Goal: Information Seeking & Learning: Compare options

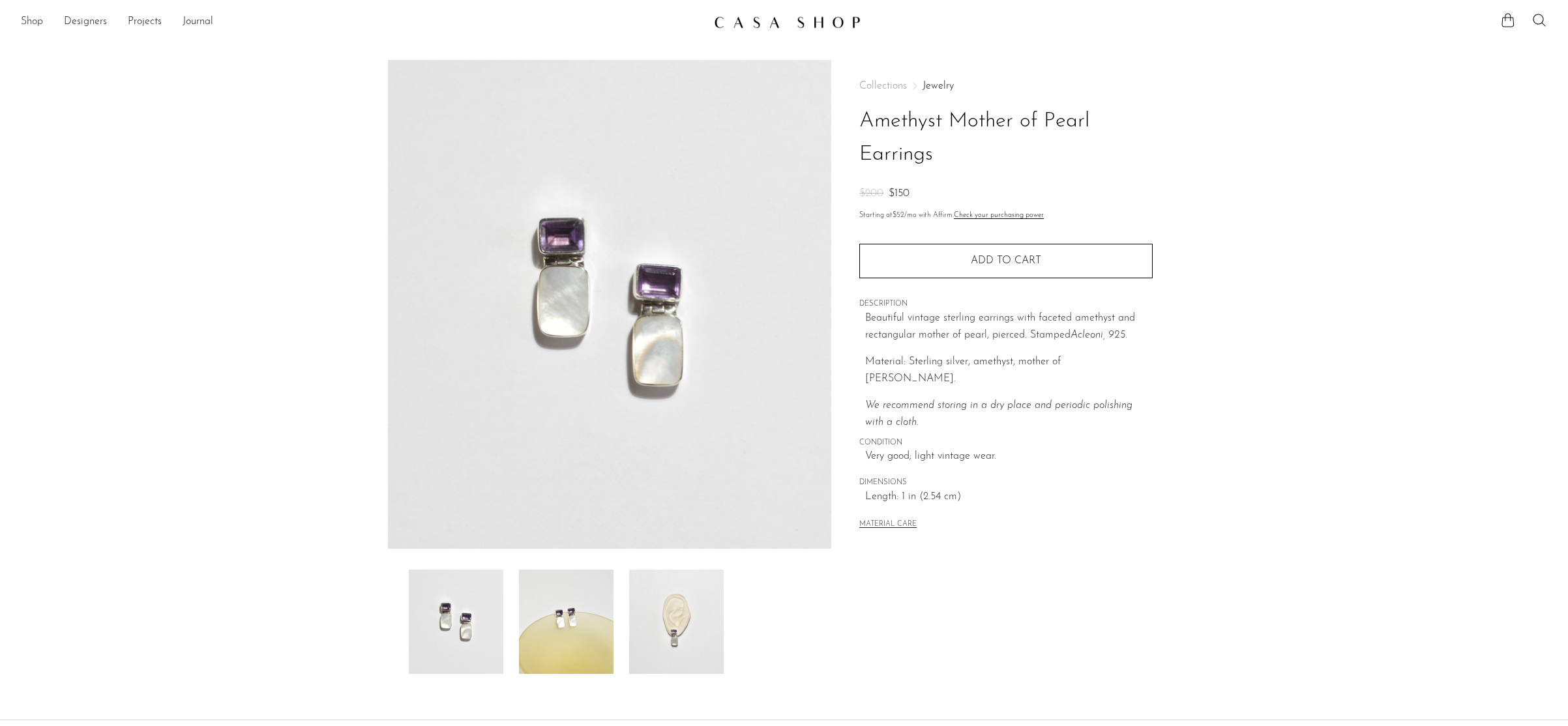
click at [36, 22] on link "Shop" at bounding box center [32, 22] width 22 height 17
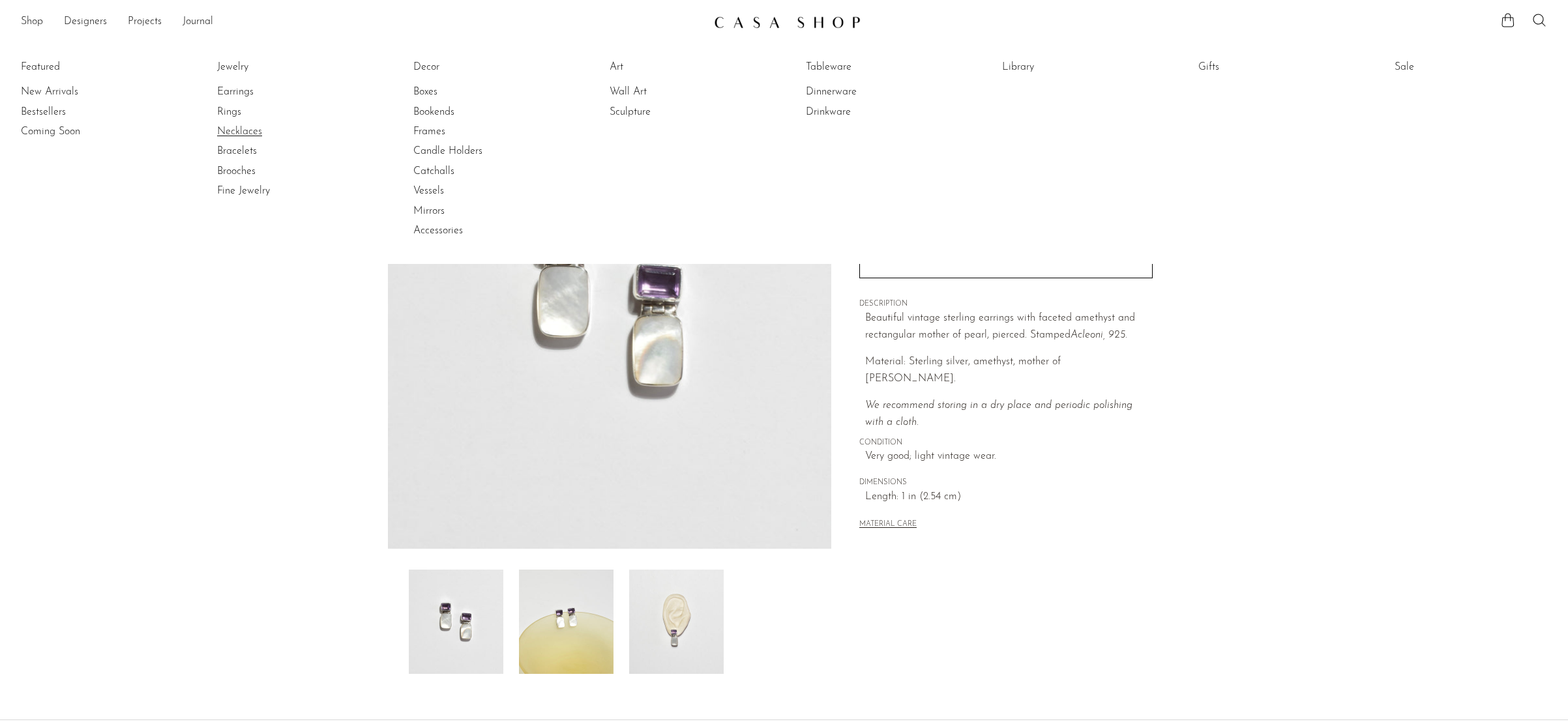
click at [235, 128] on link "Necklaces" at bounding box center [266, 131] width 98 height 14
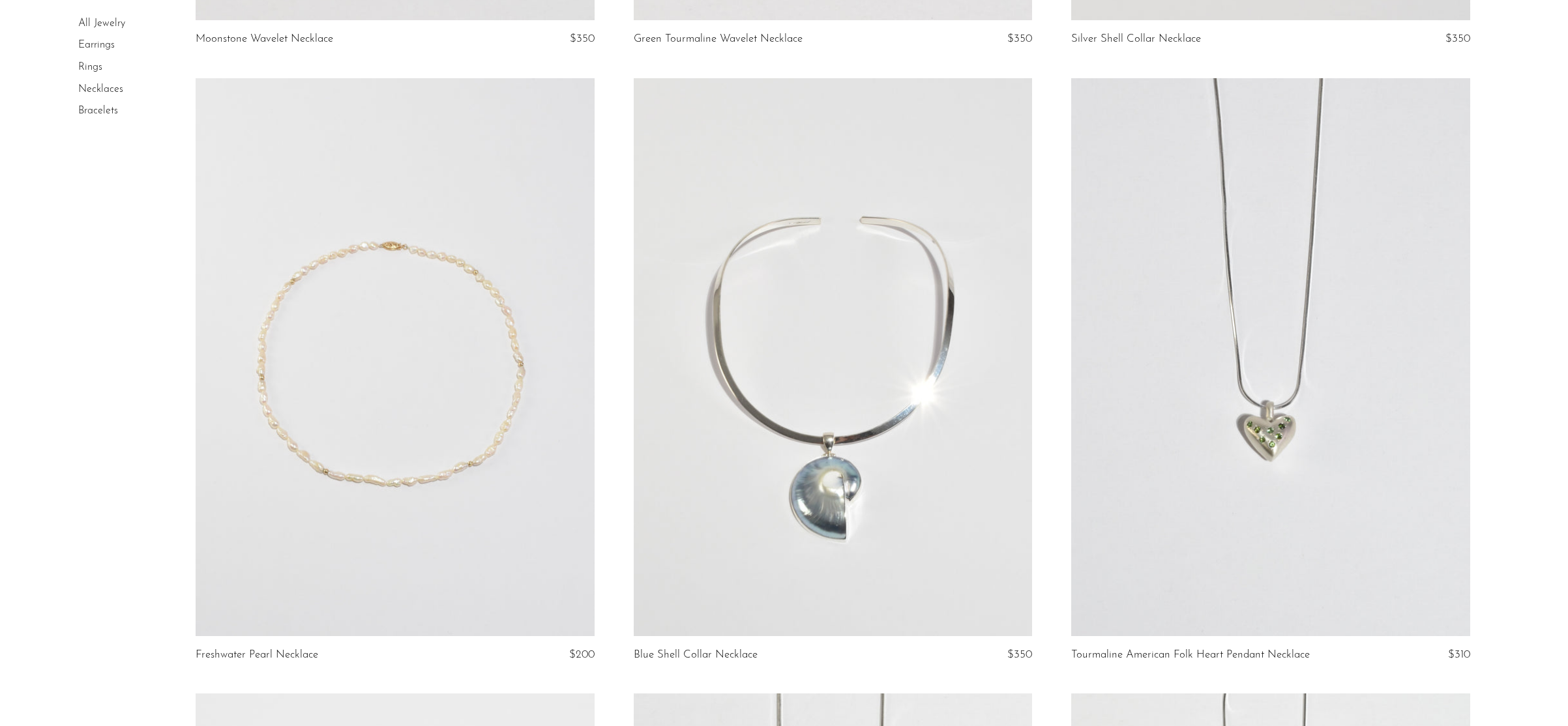
scroll to position [4299, 0]
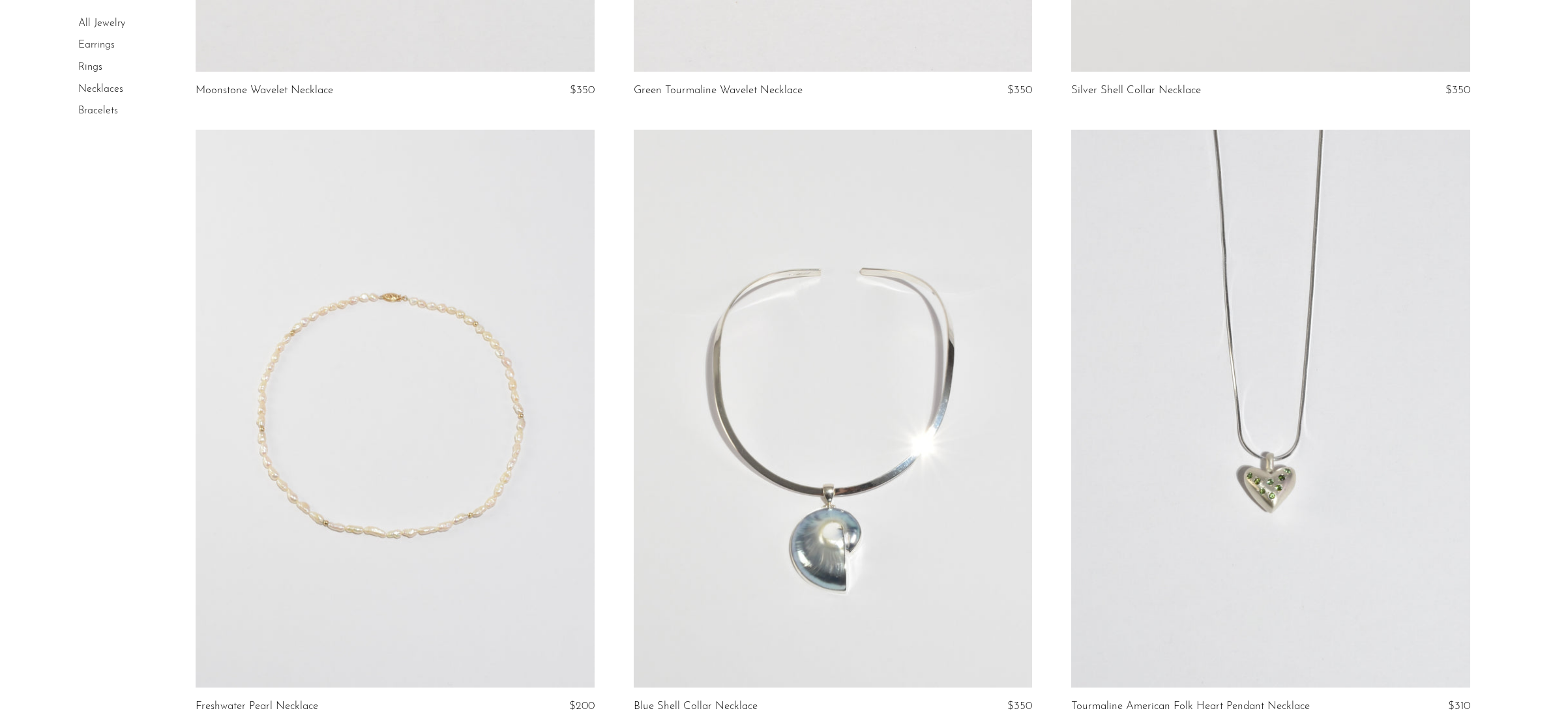
click at [1131, 358] on link at bounding box center [1270, 408] width 398 height 558
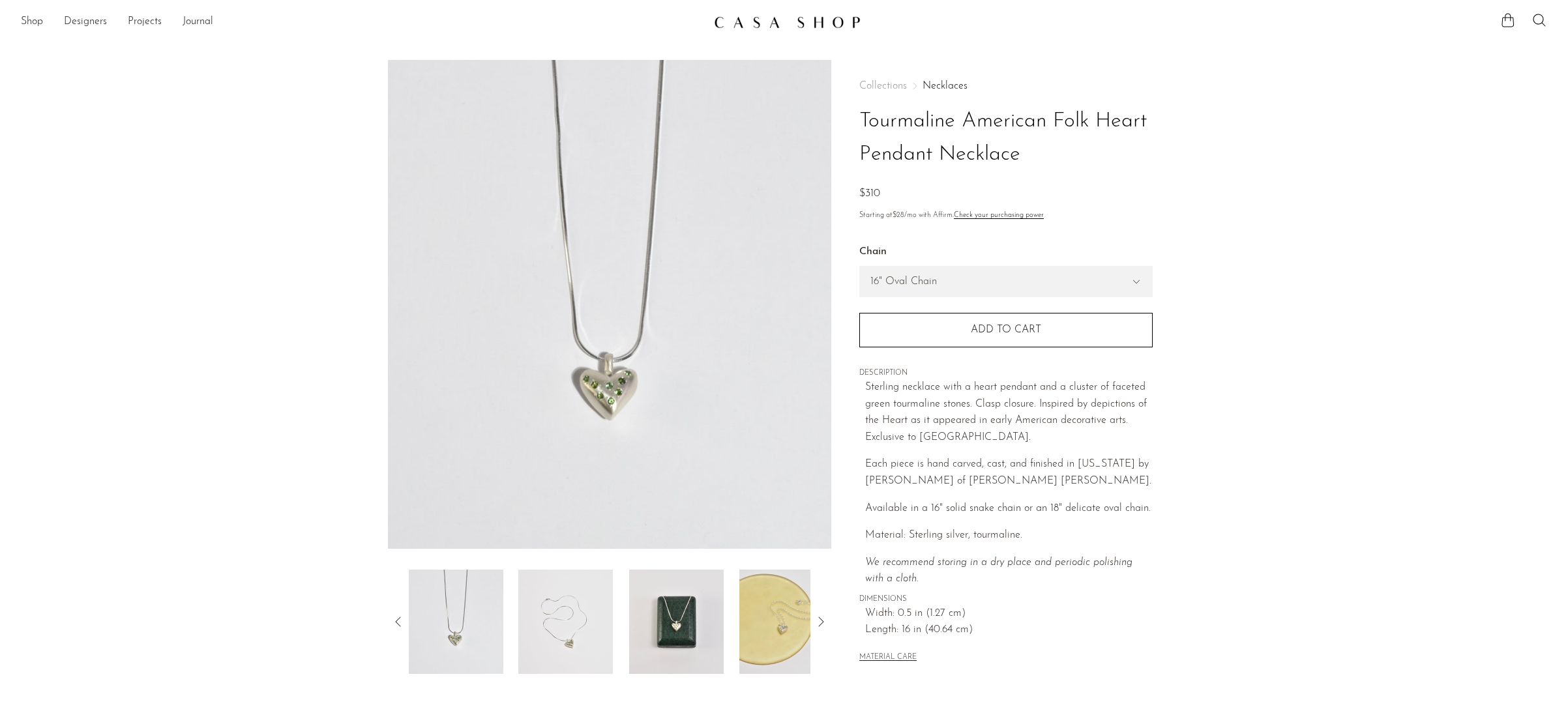
click at [576, 625] on img at bounding box center [566, 621] width 95 height 104
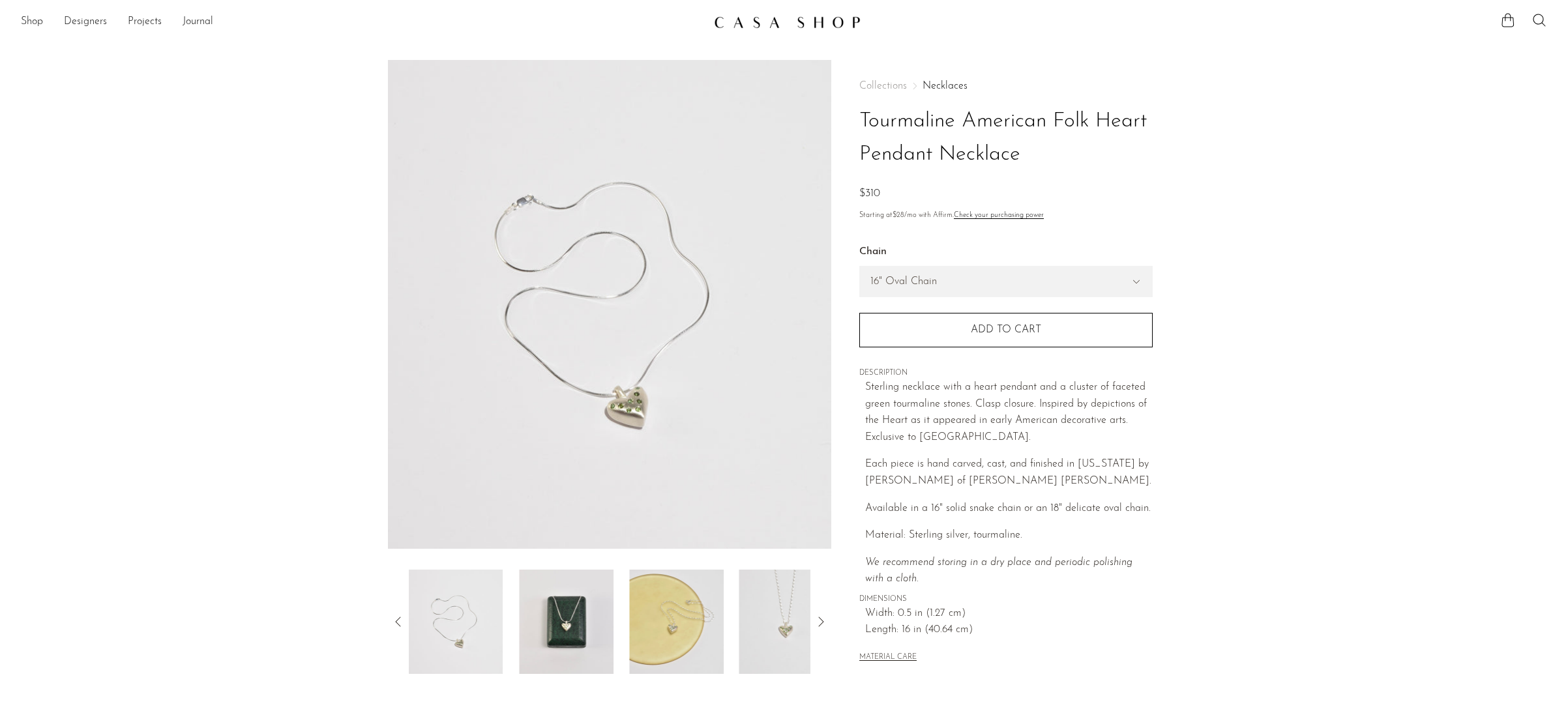
click at [583, 628] on img at bounding box center [566, 621] width 95 height 104
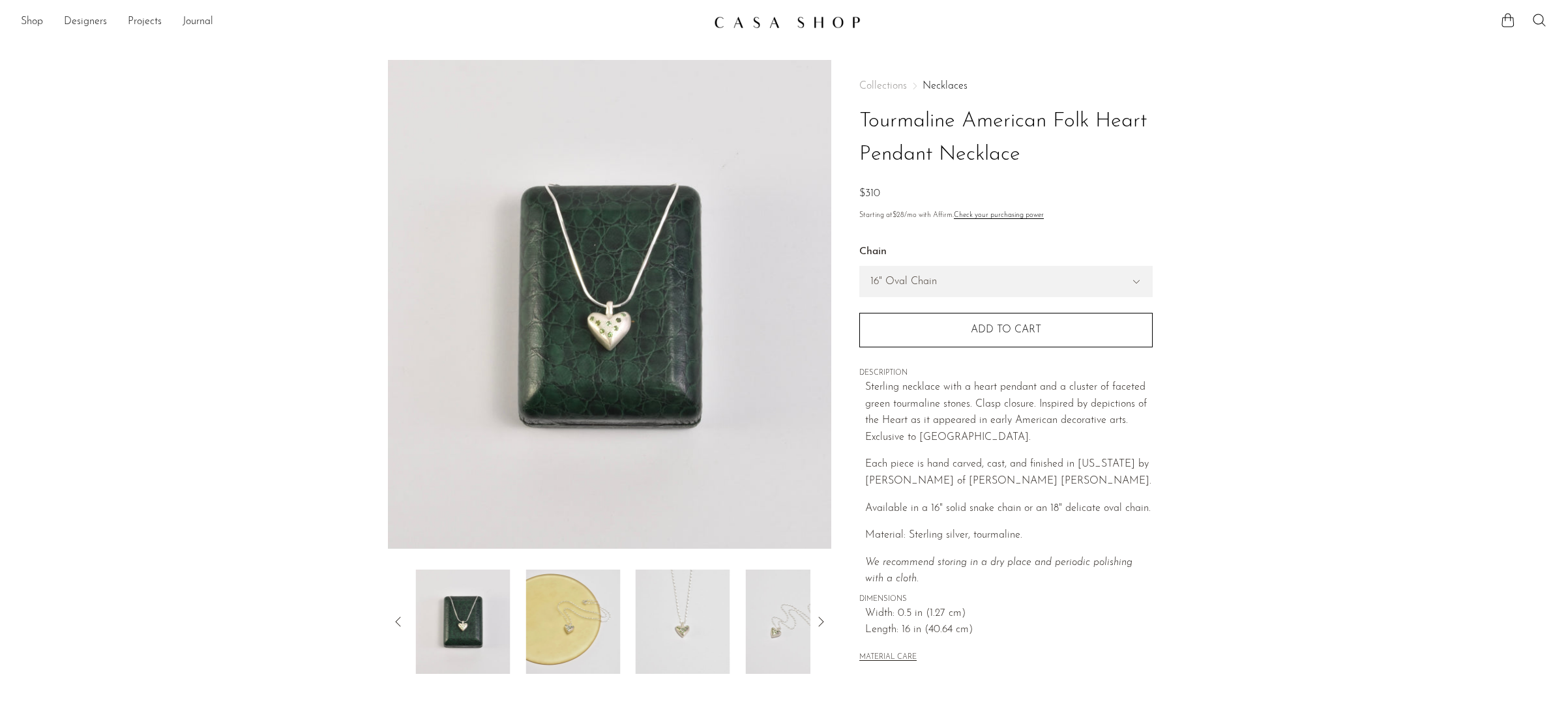
click at [606, 631] on img at bounding box center [573, 621] width 95 height 104
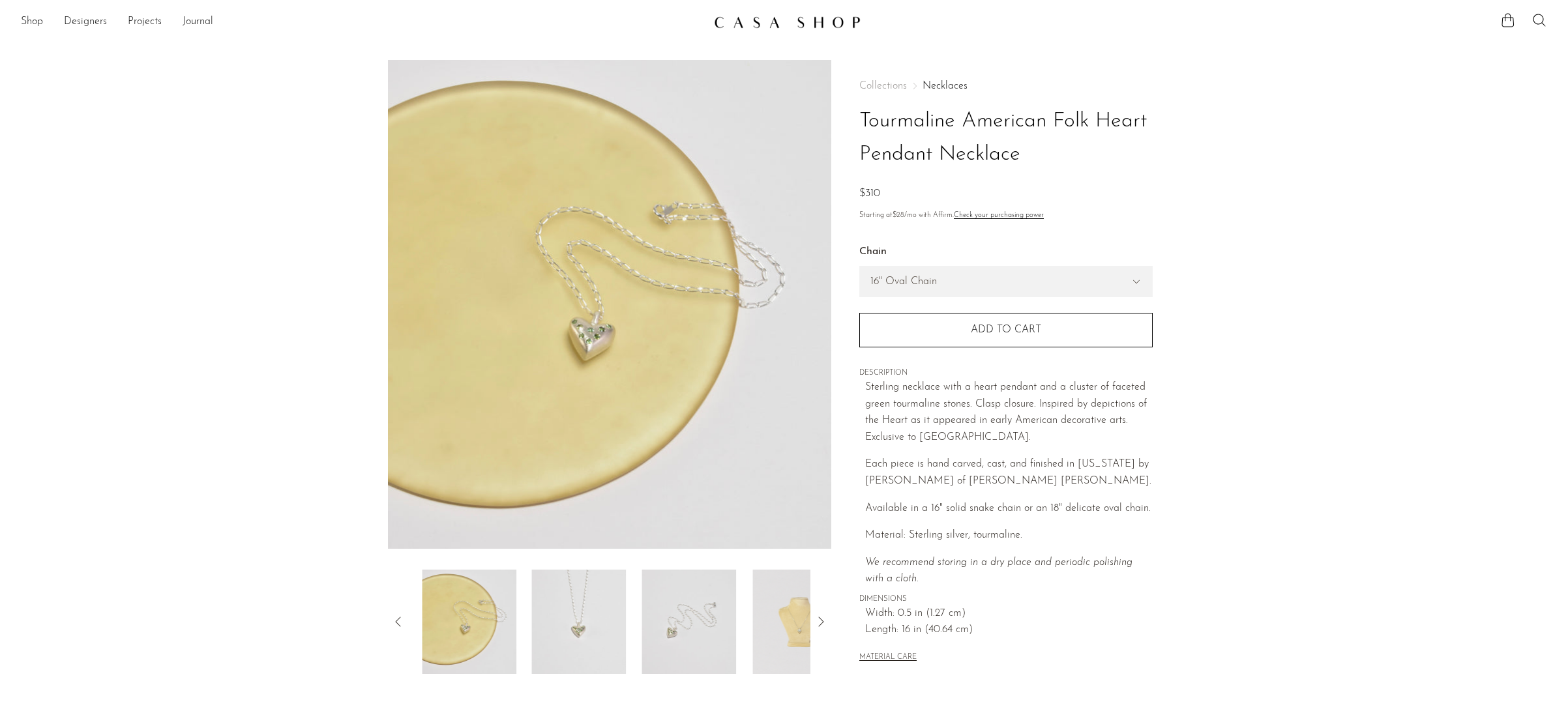
click at [624, 634] on div at bounding box center [610, 621] width 403 height 104
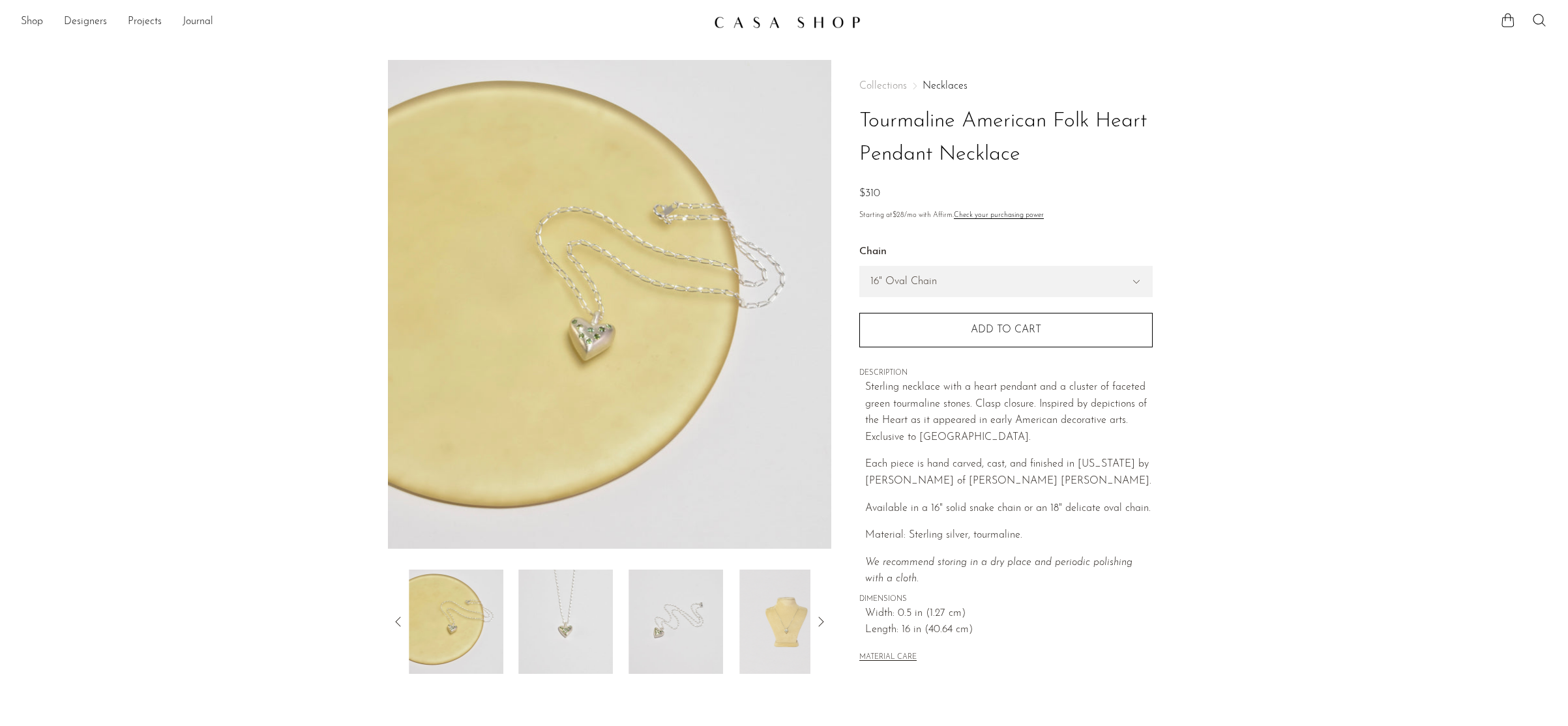
click at [660, 638] on img at bounding box center [676, 621] width 95 height 104
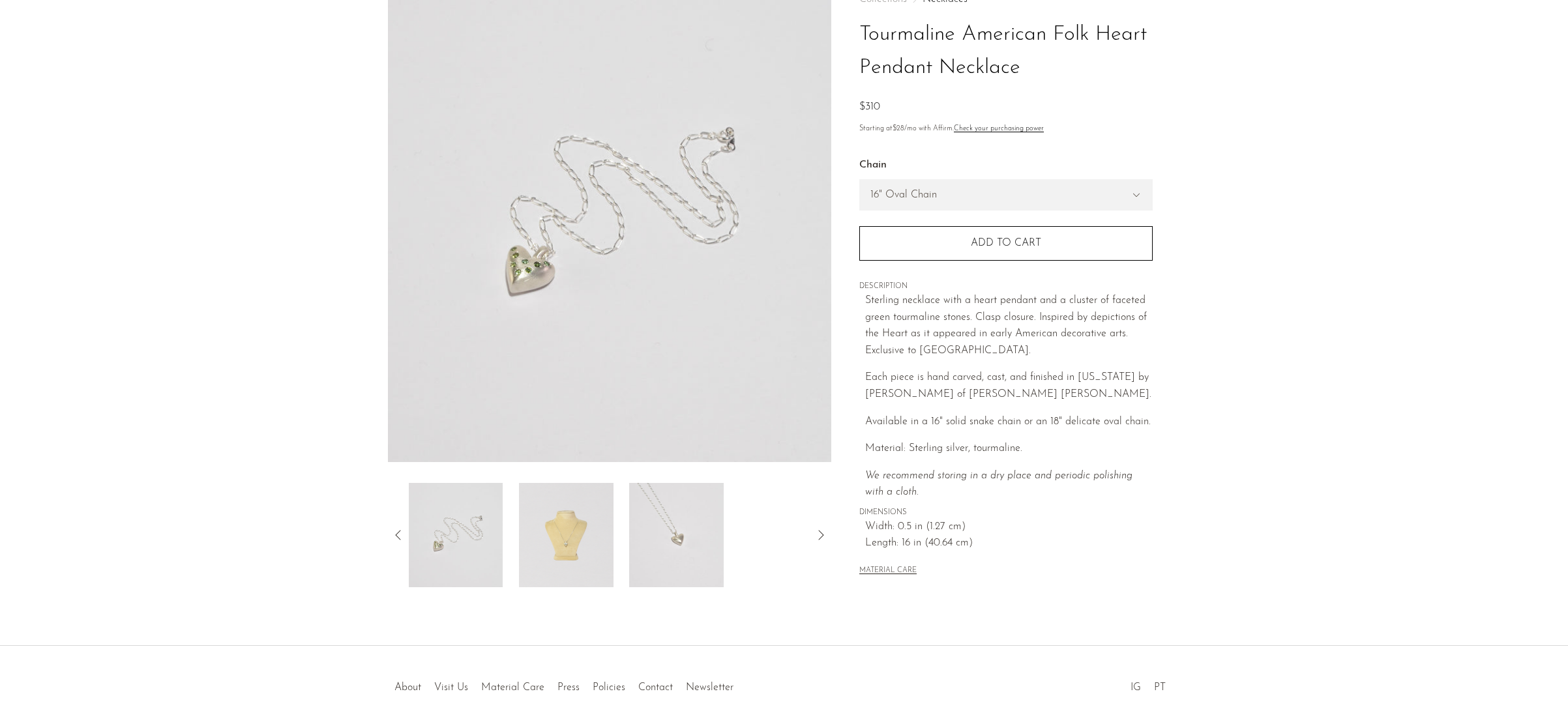
scroll to position [135, 0]
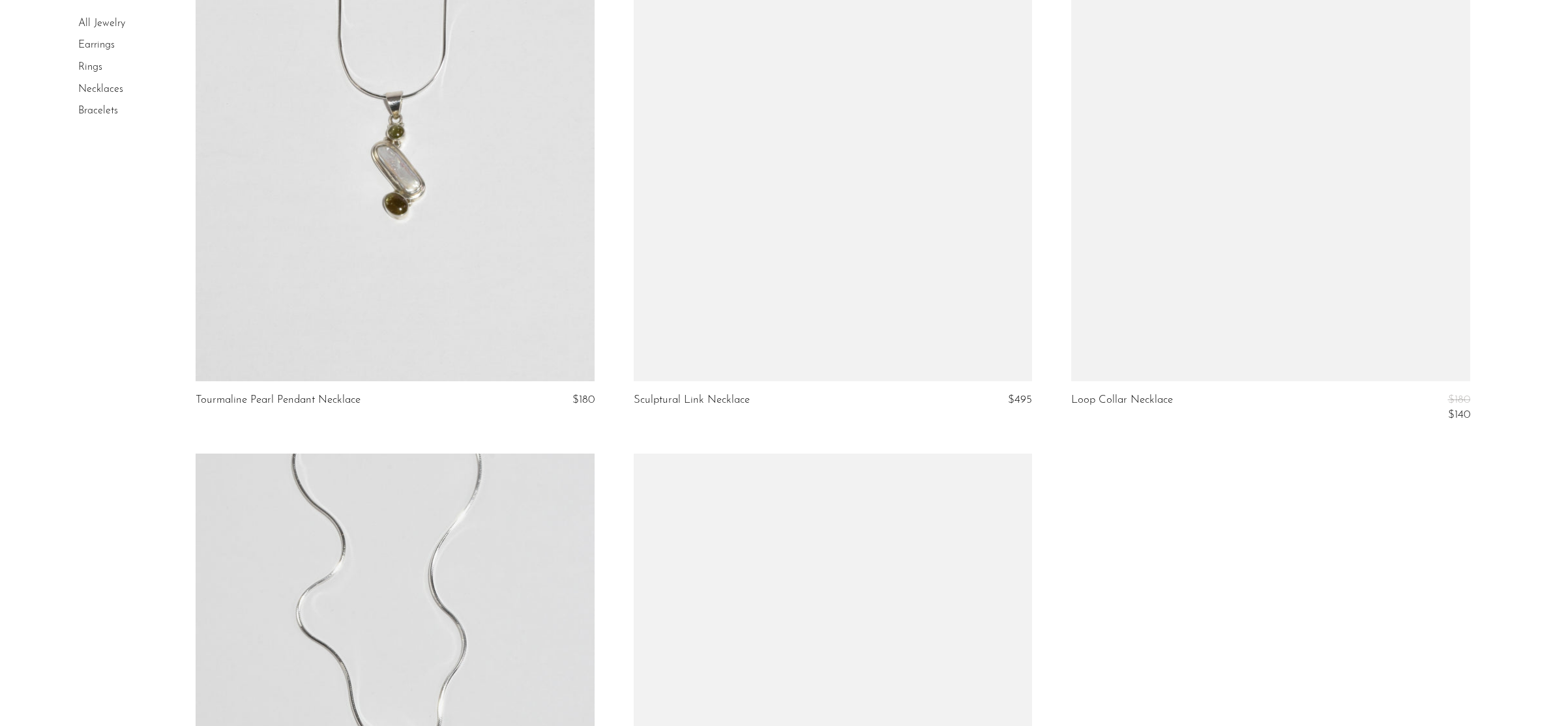
scroll to position [6396, 0]
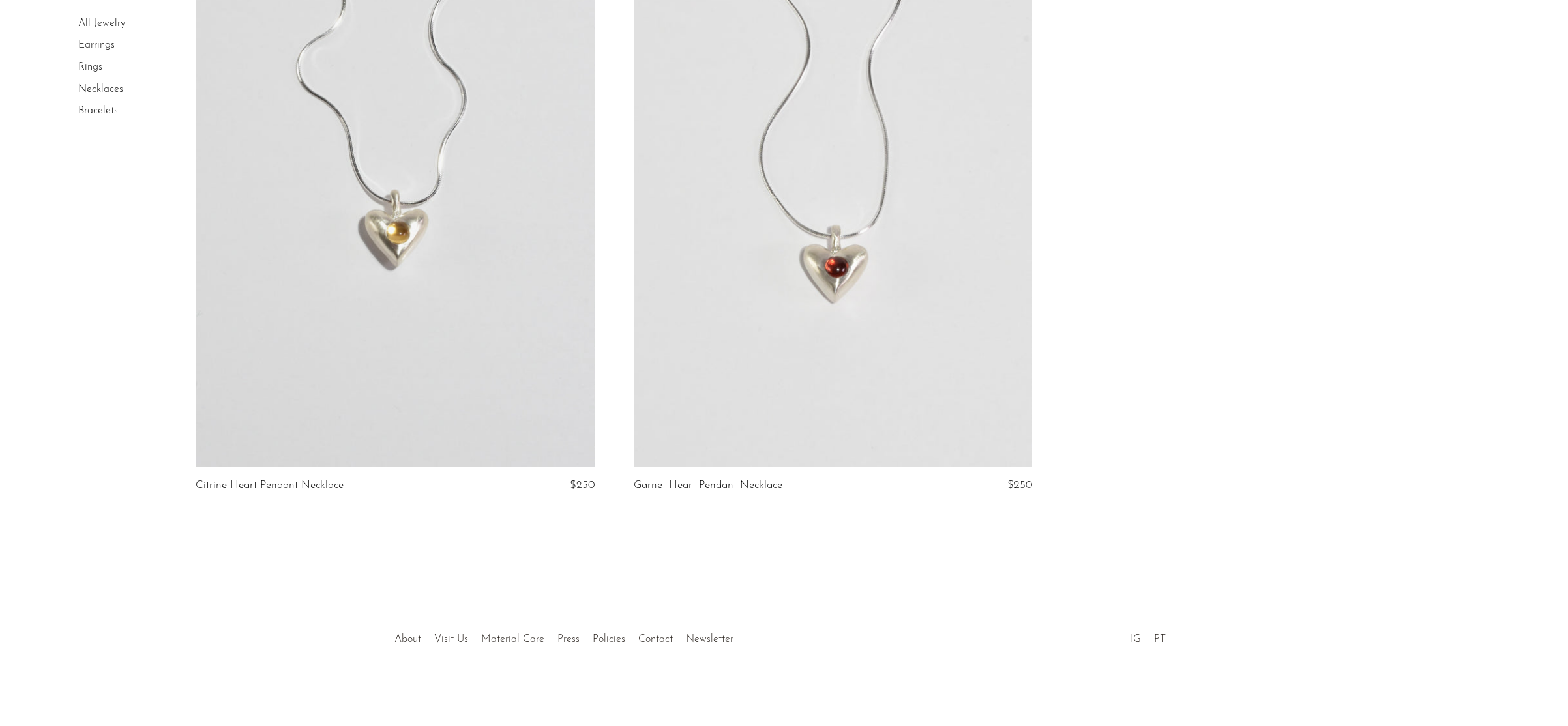
click at [354, 328] on link at bounding box center [394, 187] width 398 height 558
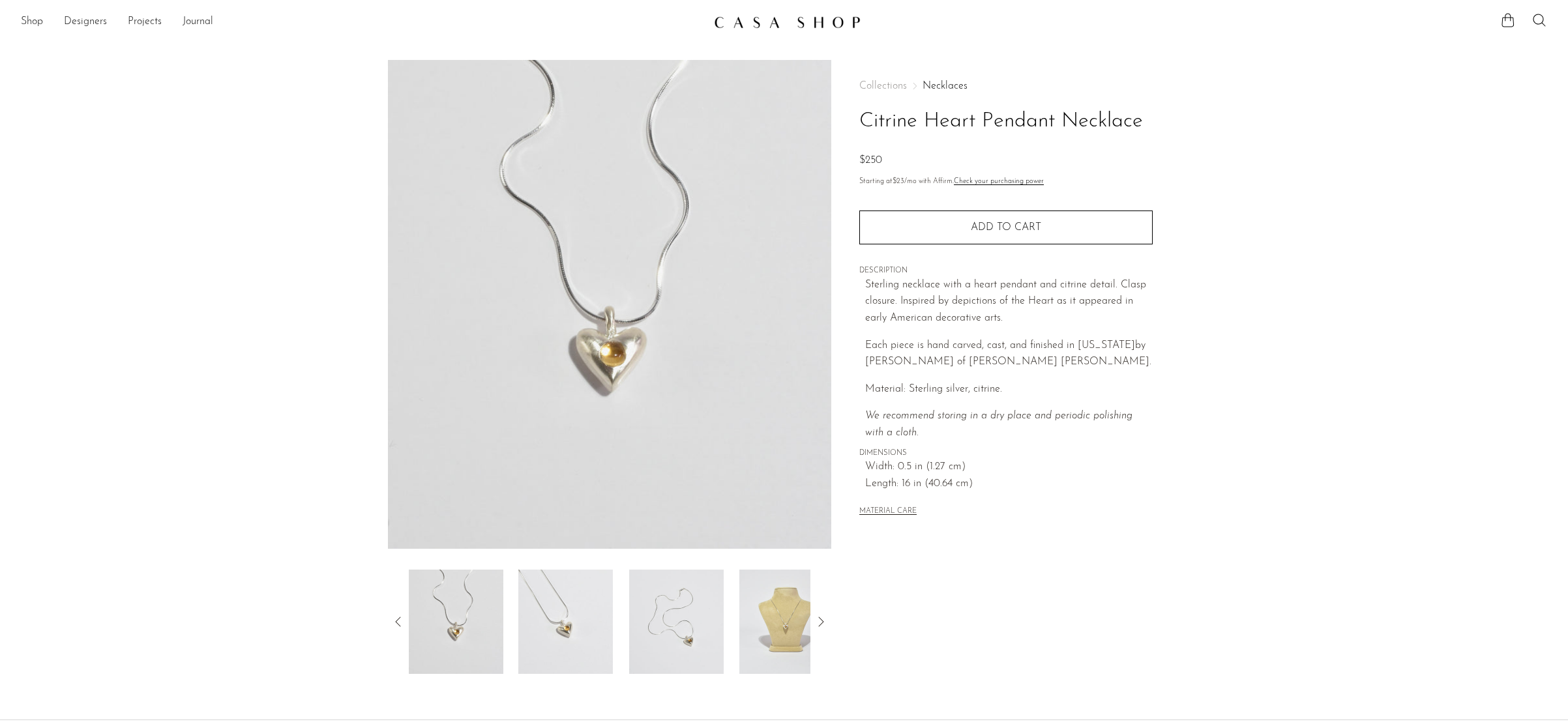
click at [784, 636] on img at bounding box center [787, 621] width 95 height 104
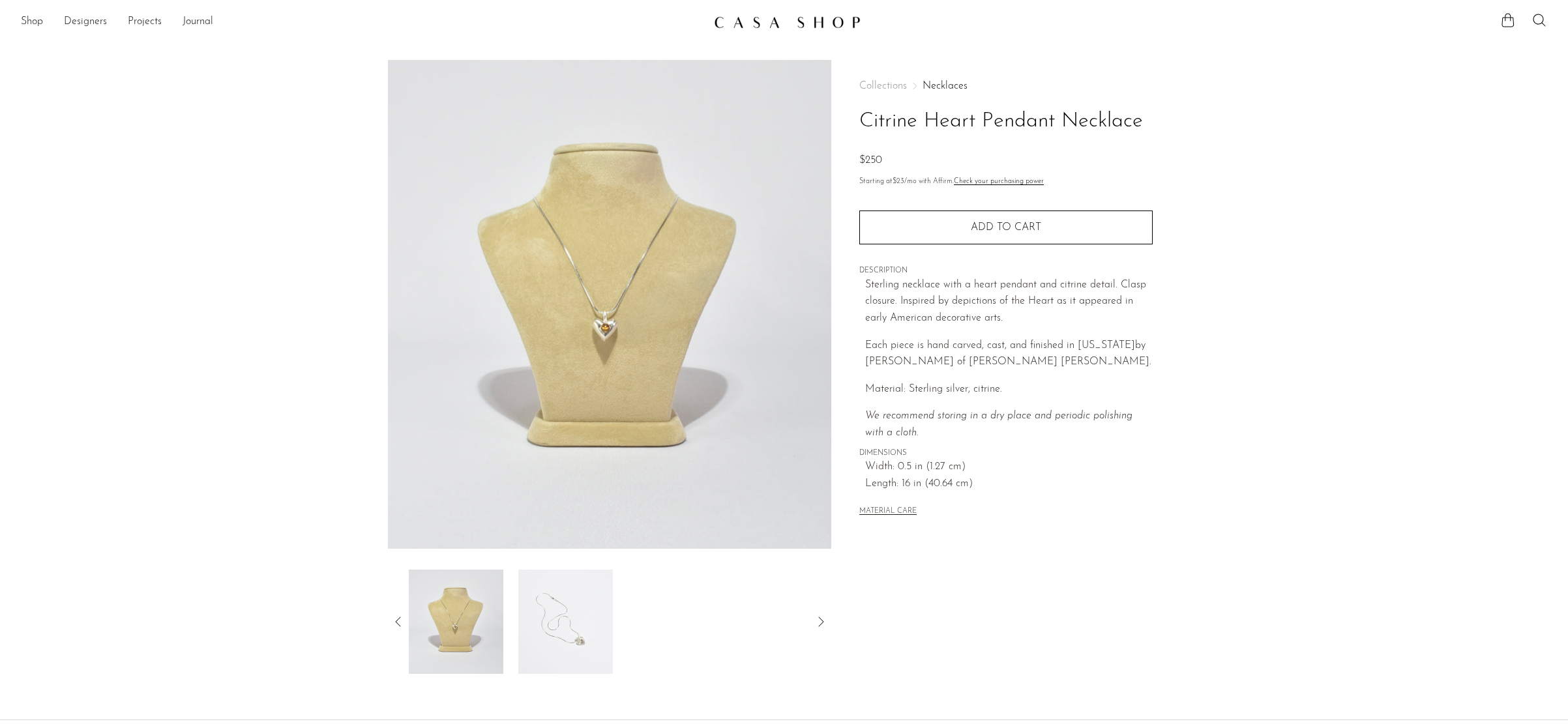
click at [735, 25] on img at bounding box center [787, 22] width 146 height 13
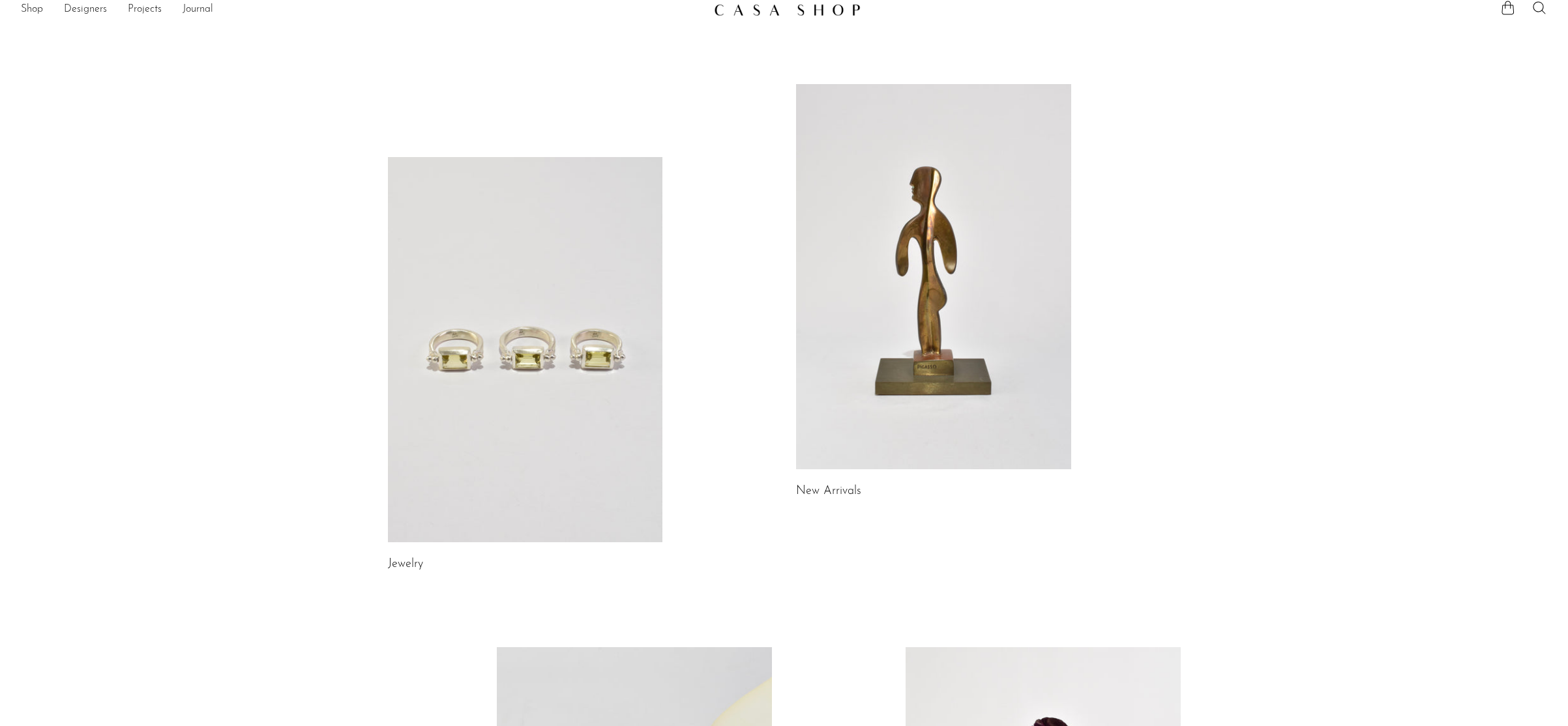
scroll to position [17, 0]
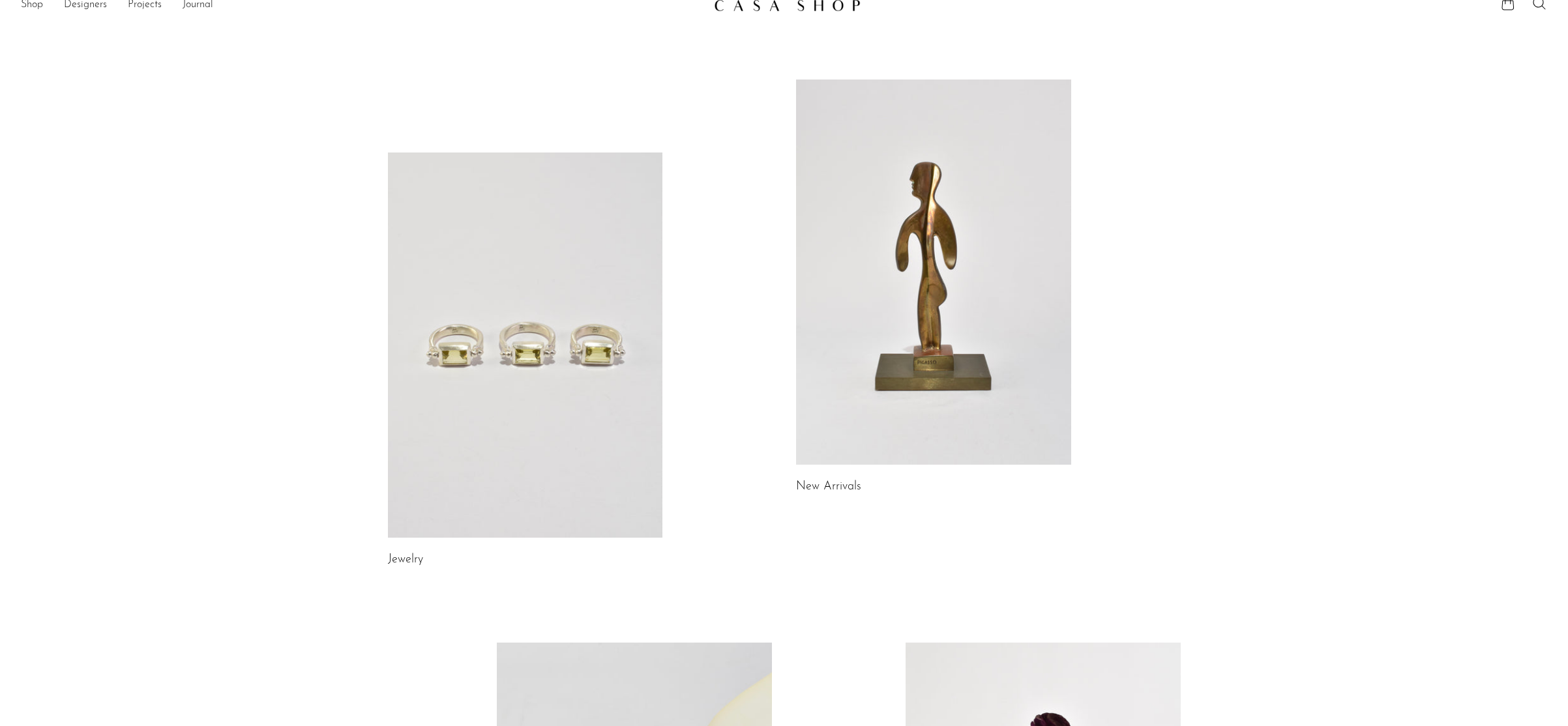
click at [942, 325] on link at bounding box center [933, 272] width 275 height 385
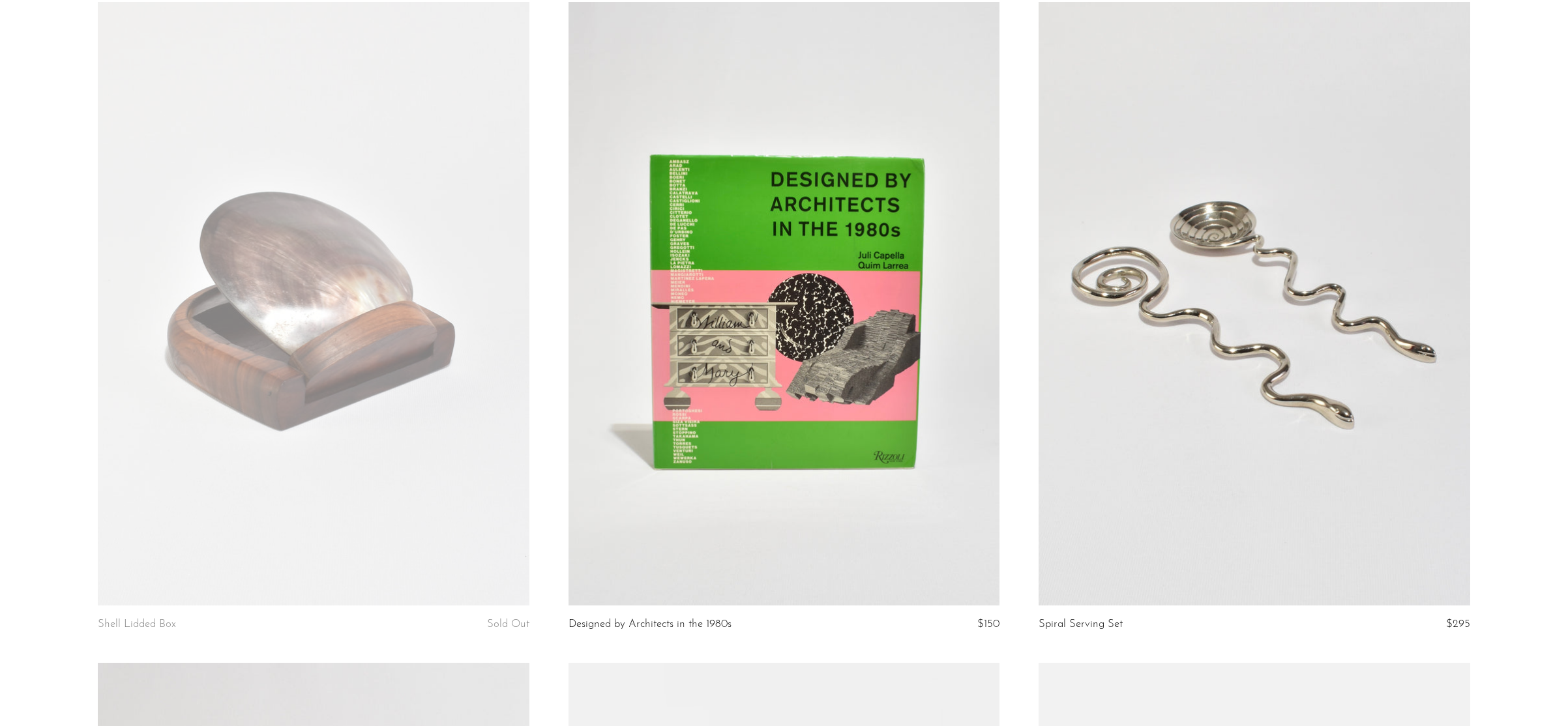
scroll to position [1598, 0]
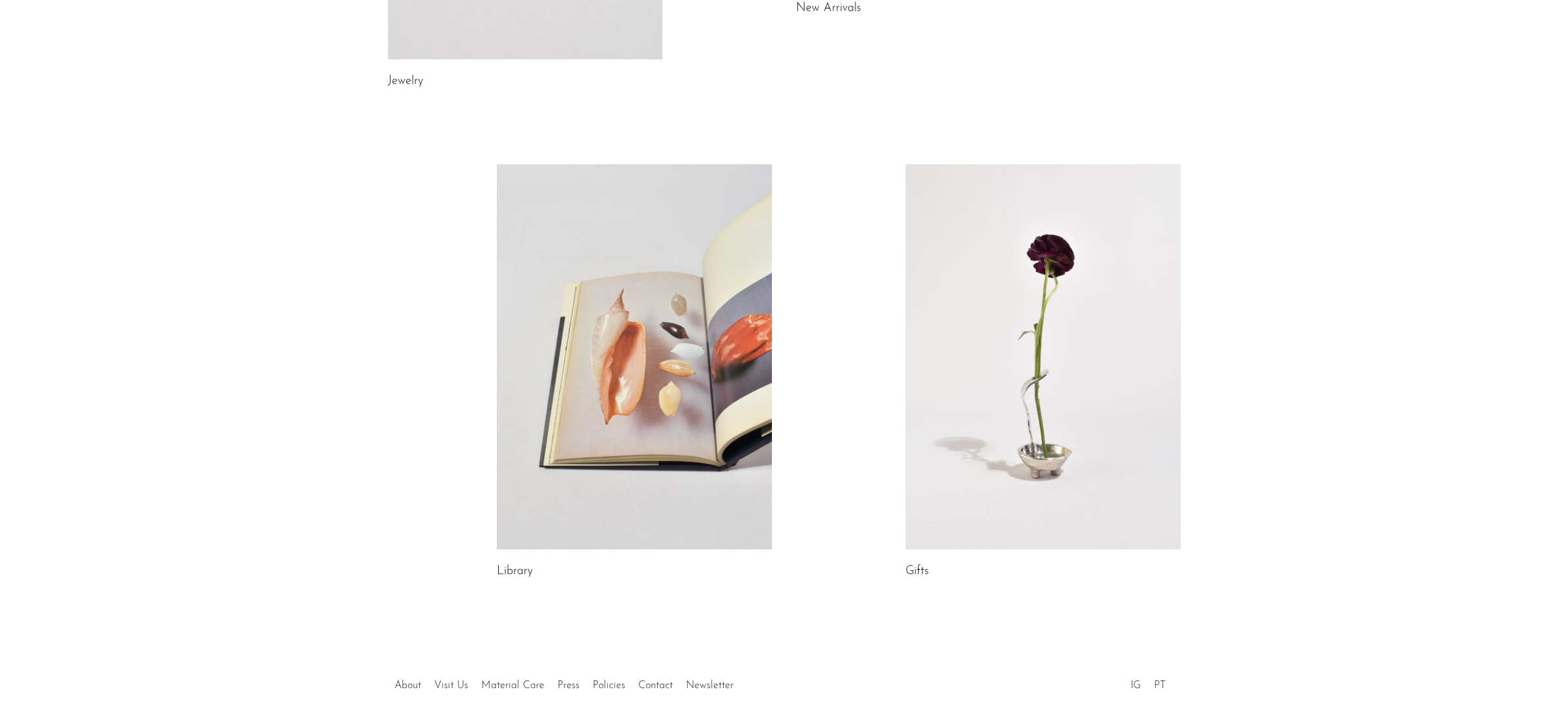
scroll to position [132, 0]
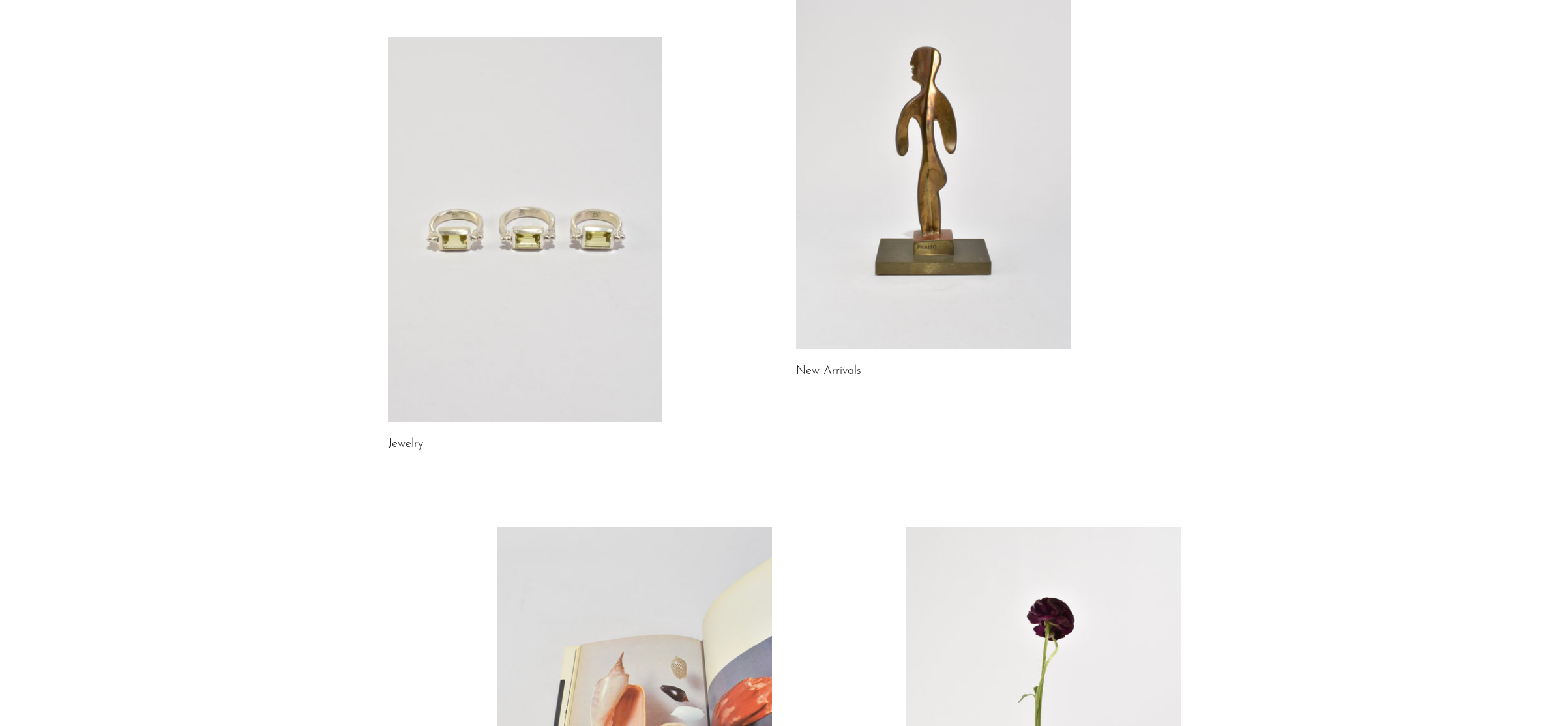
click at [558, 322] on link at bounding box center [525, 230] width 275 height 385
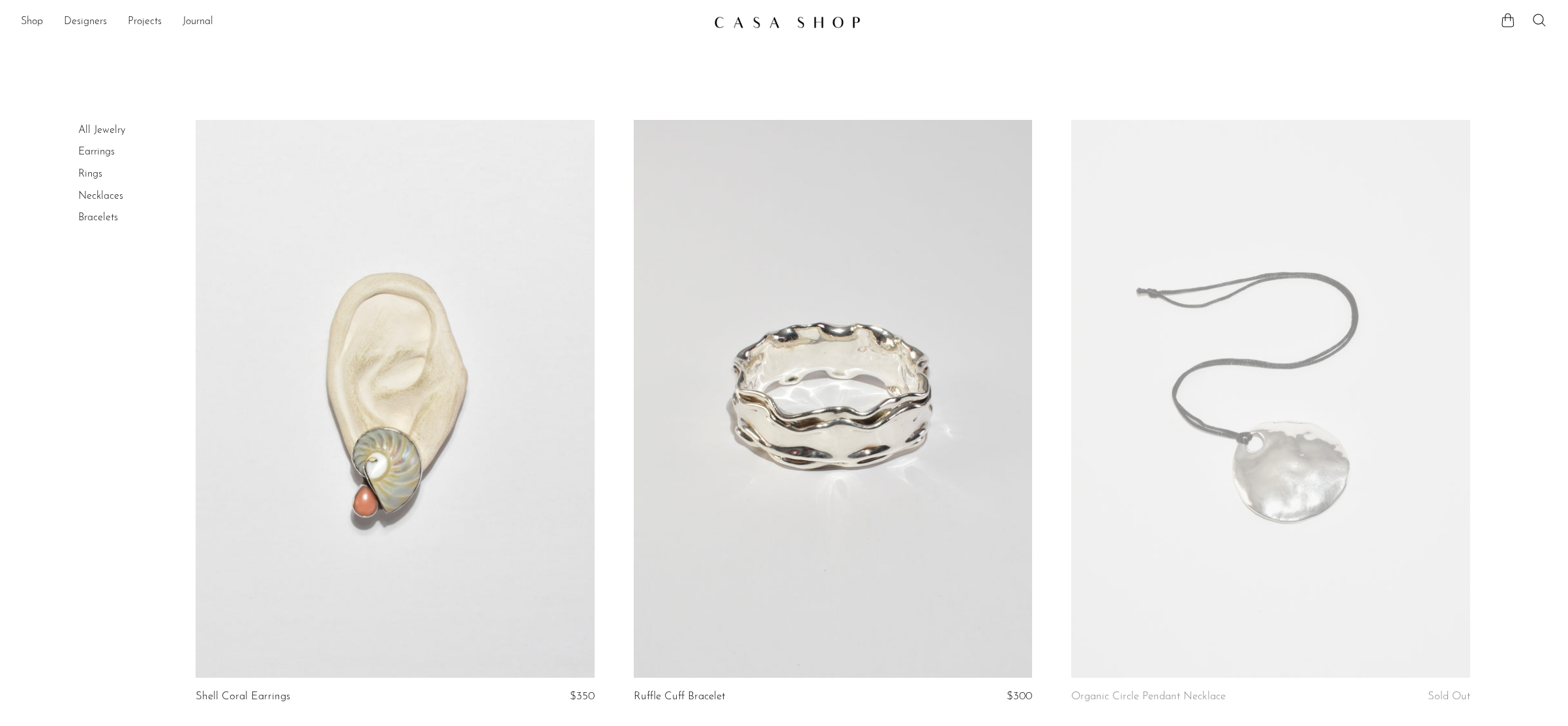
click at [98, 215] on link "Bracelets" at bounding box center [98, 218] width 40 height 11
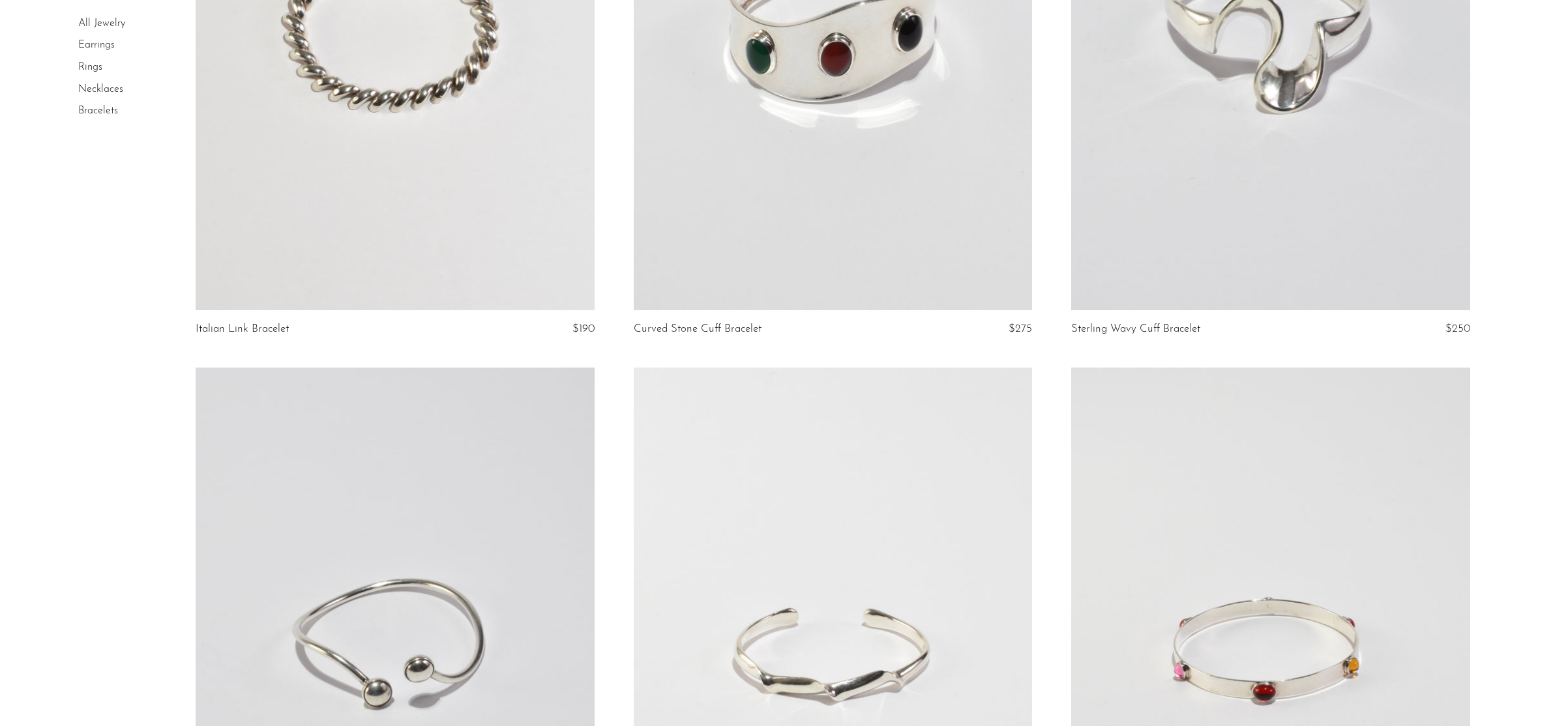
scroll to position [1591, 0]
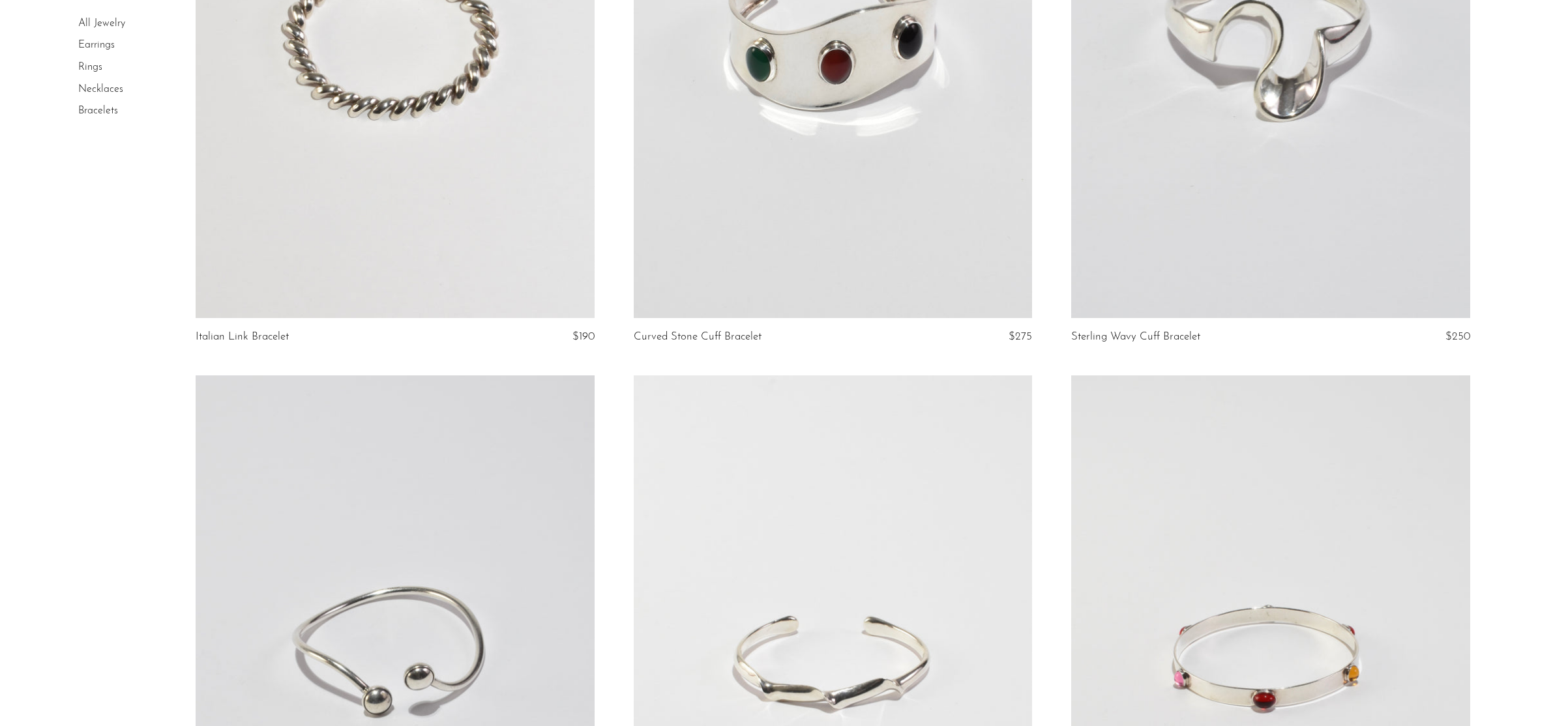
click at [95, 46] on link "Earrings" at bounding box center [96, 46] width 37 height 11
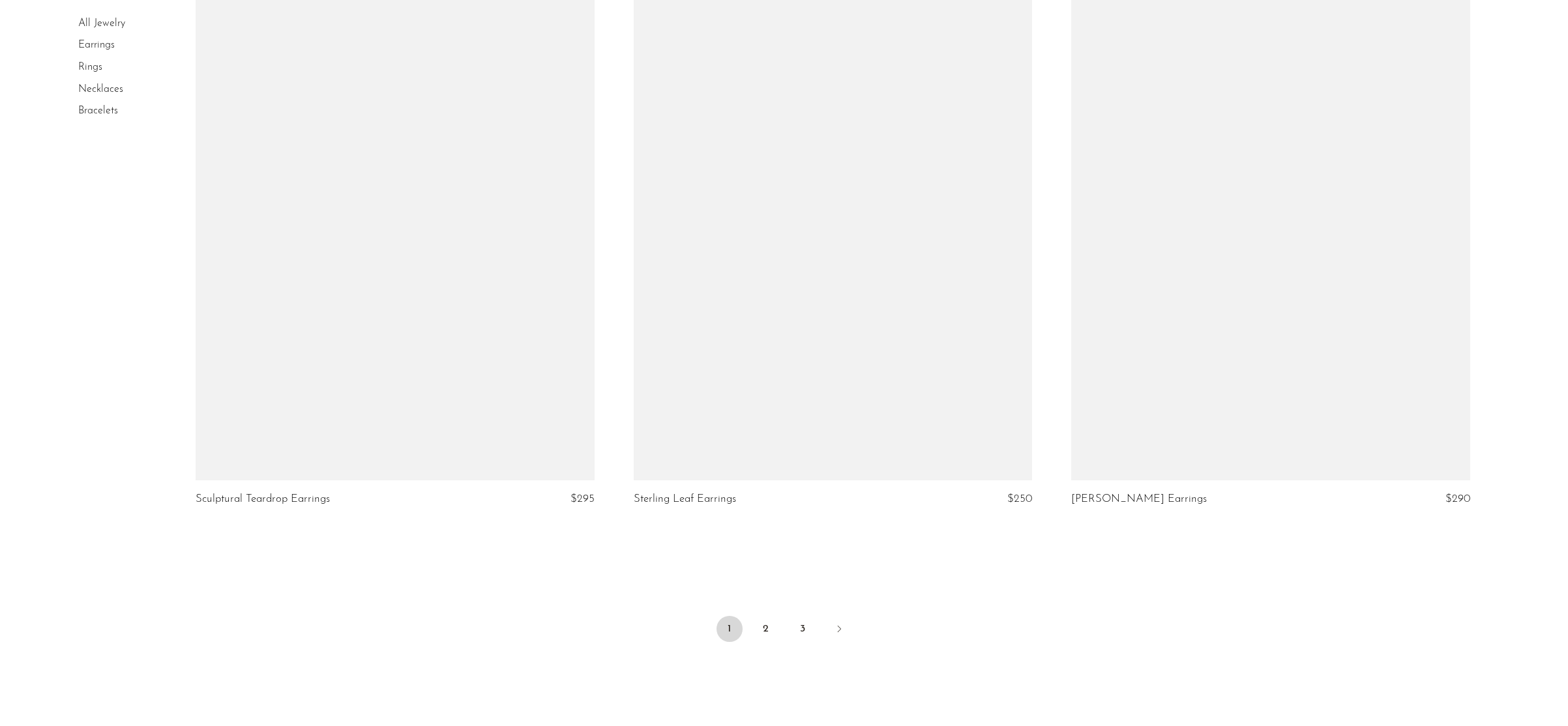
scroll to position [7085, 0]
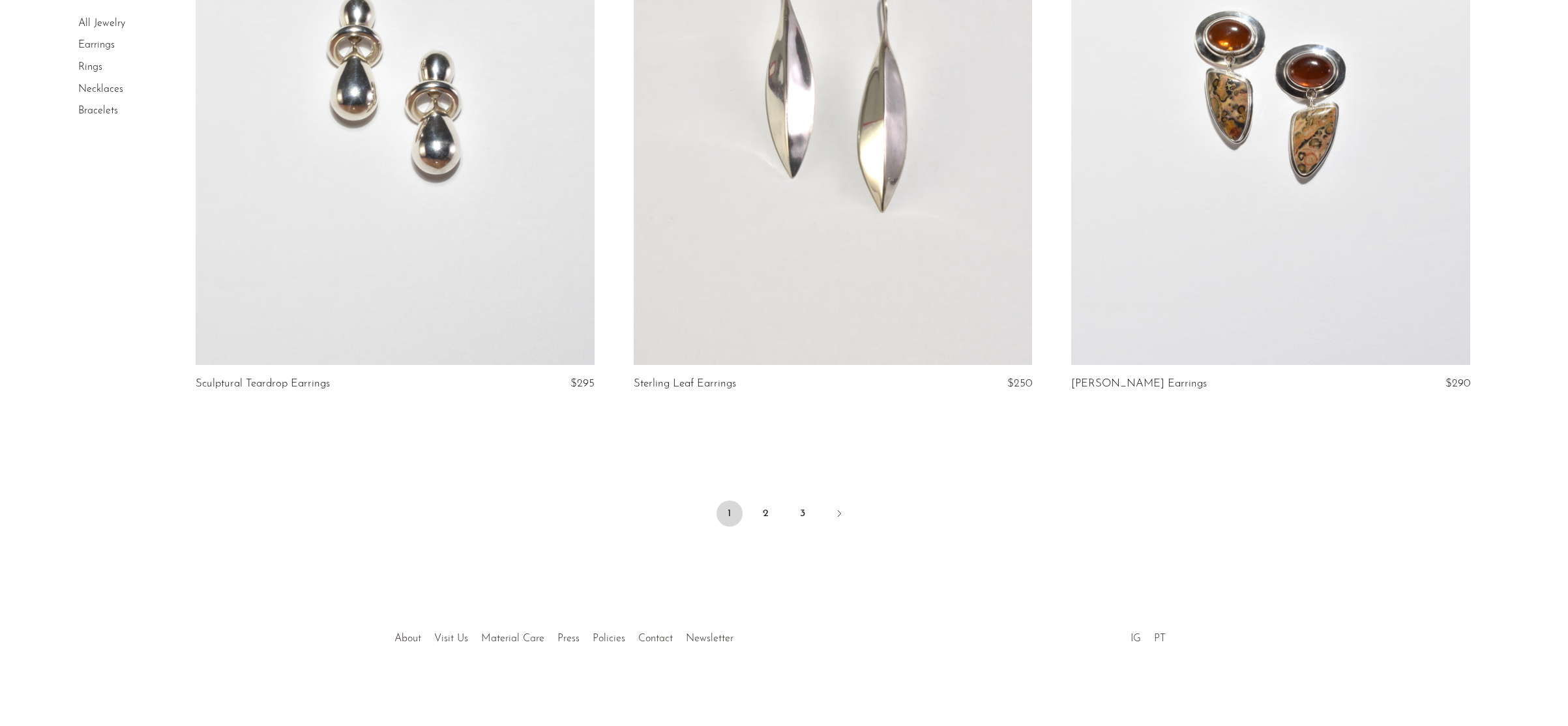
click at [92, 67] on link "Rings" at bounding box center [90, 67] width 24 height 11
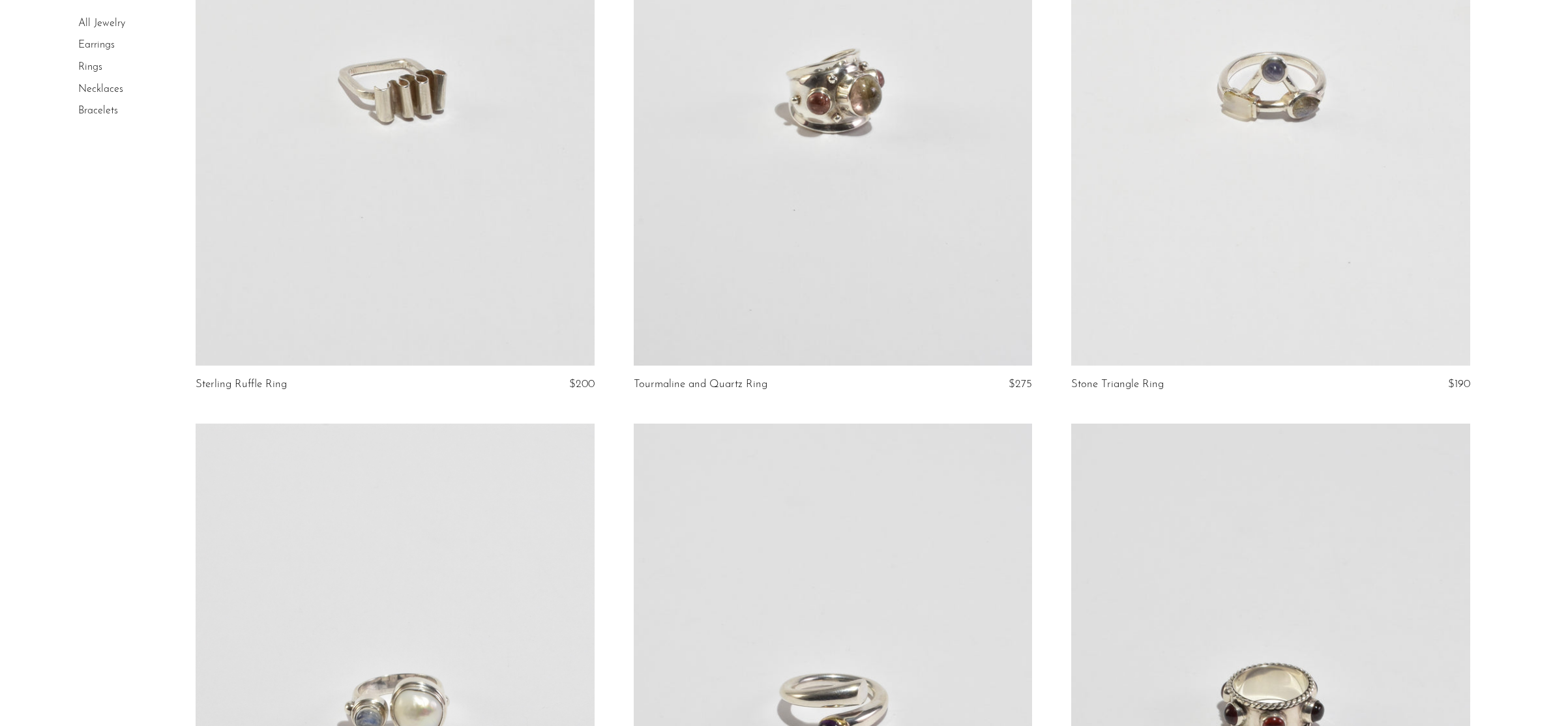
scroll to position [594, 0]
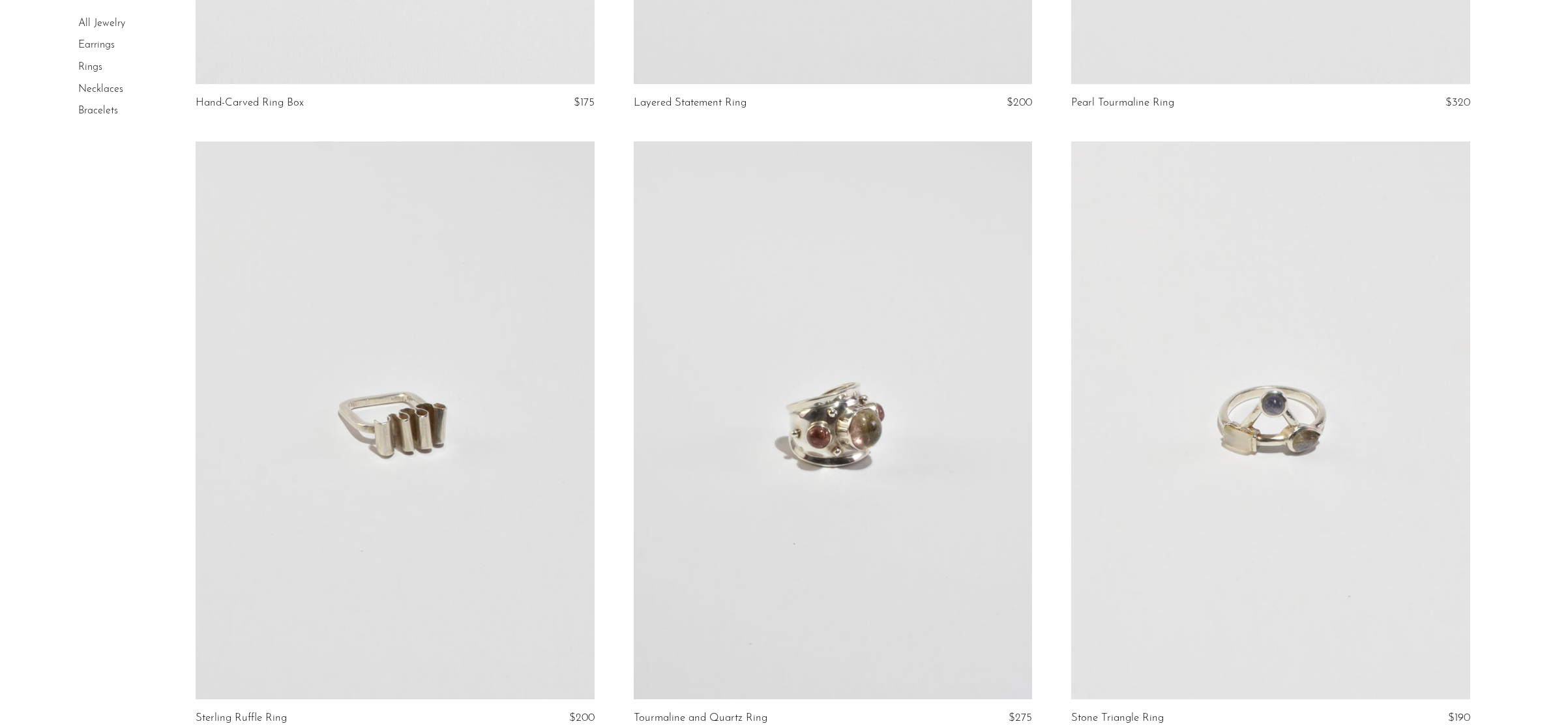
click at [98, 84] on link "Necklaces" at bounding box center [101, 89] width 45 height 11
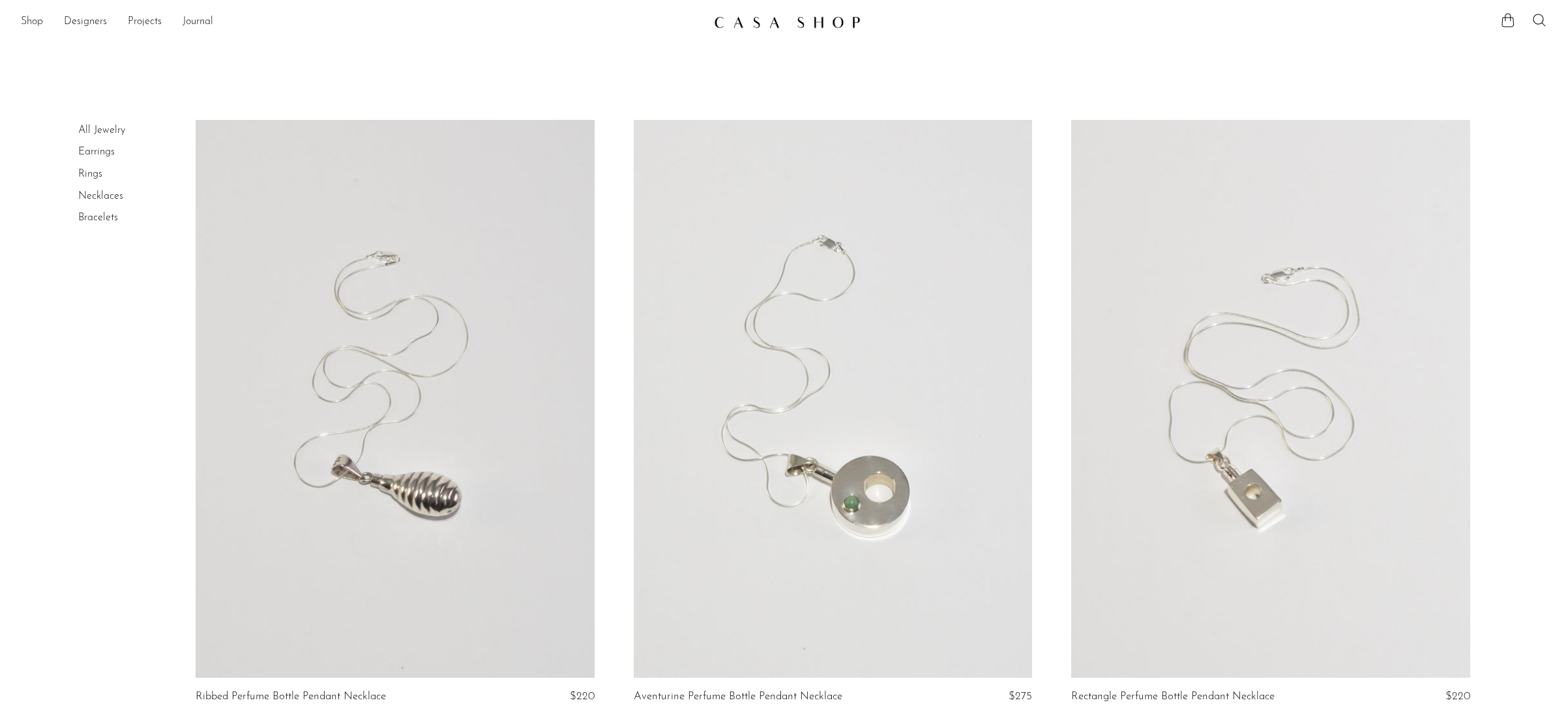
click at [889, 407] on link at bounding box center [833, 398] width 398 height 558
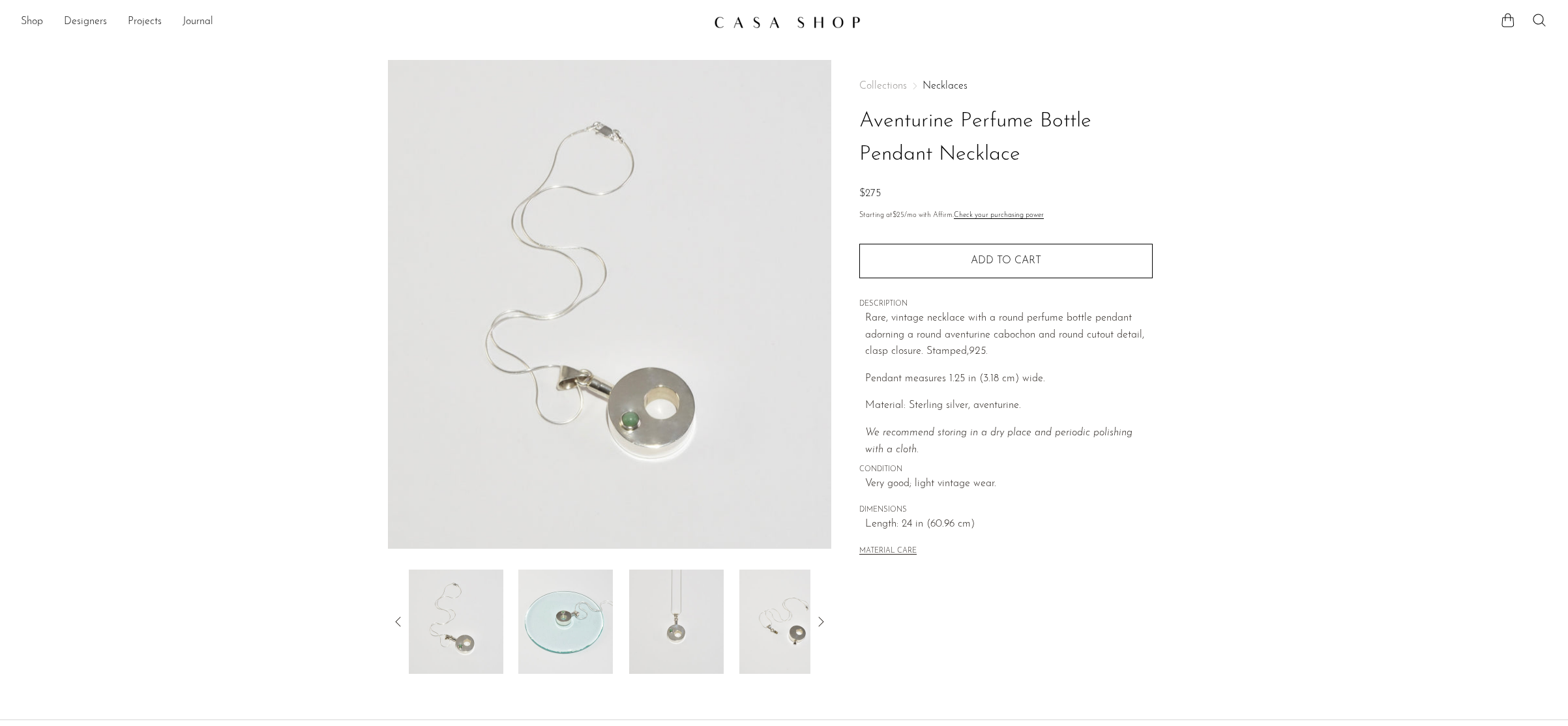
click at [822, 623] on icon at bounding box center [821, 621] width 5 height 10
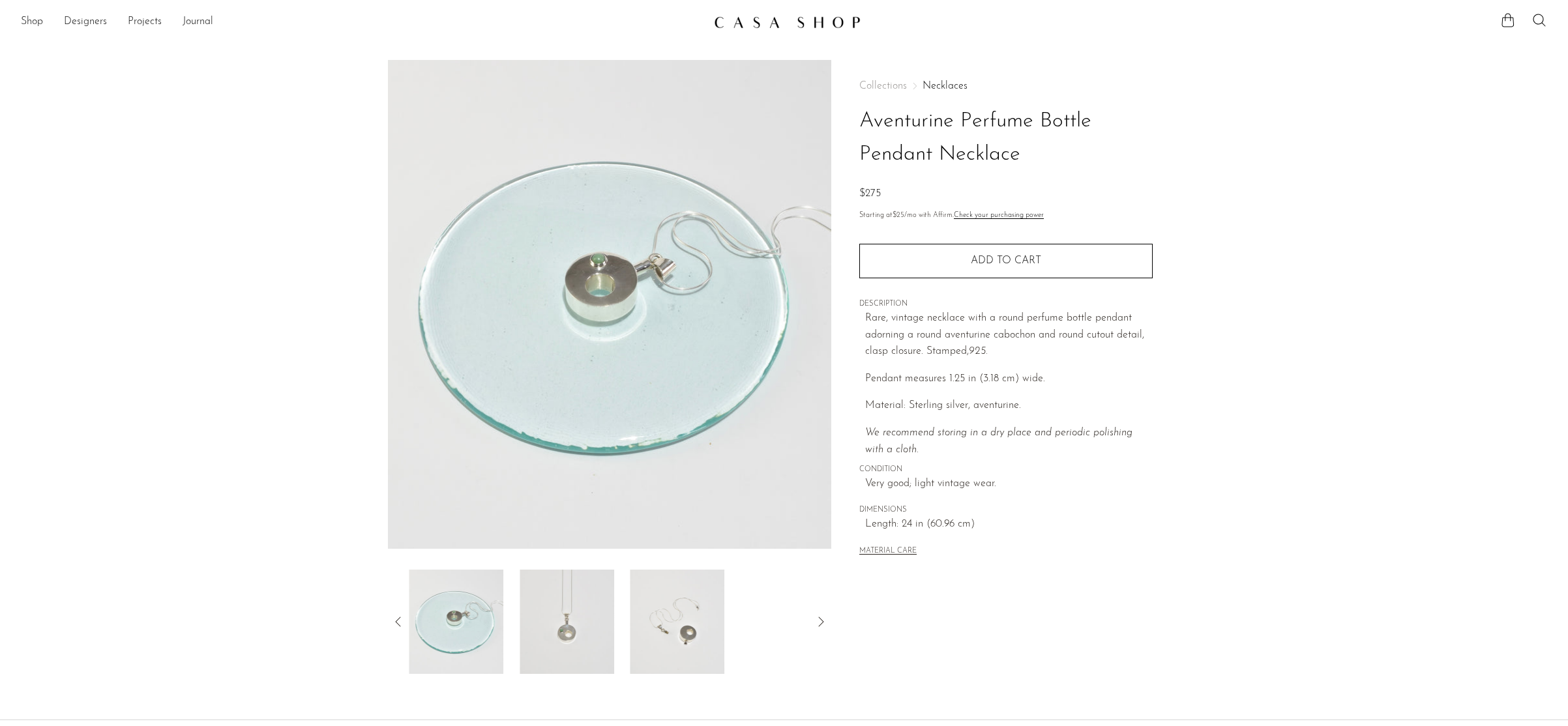
click at [822, 623] on icon at bounding box center [821, 621] width 5 height 10
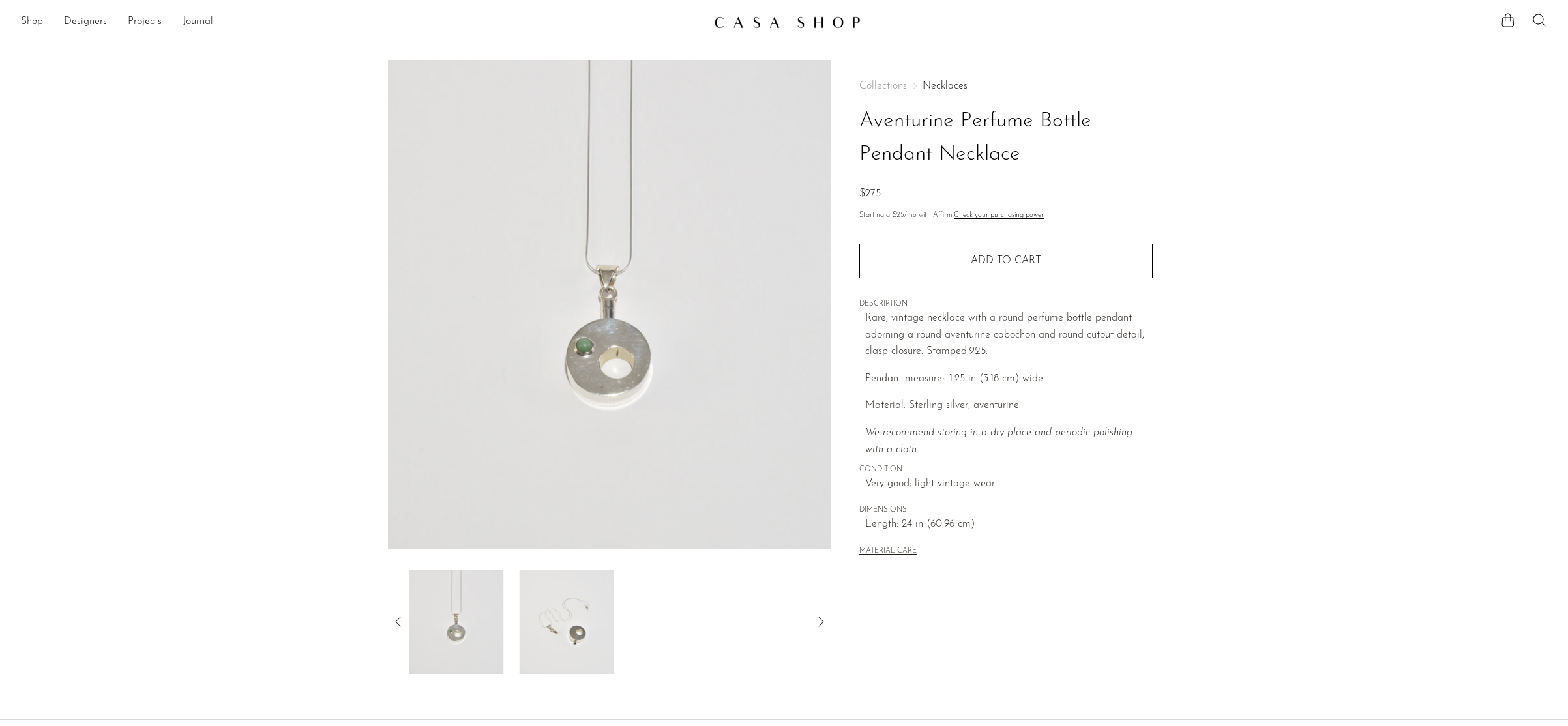
click at [822, 623] on icon at bounding box center [821, 621] width 5 height 10
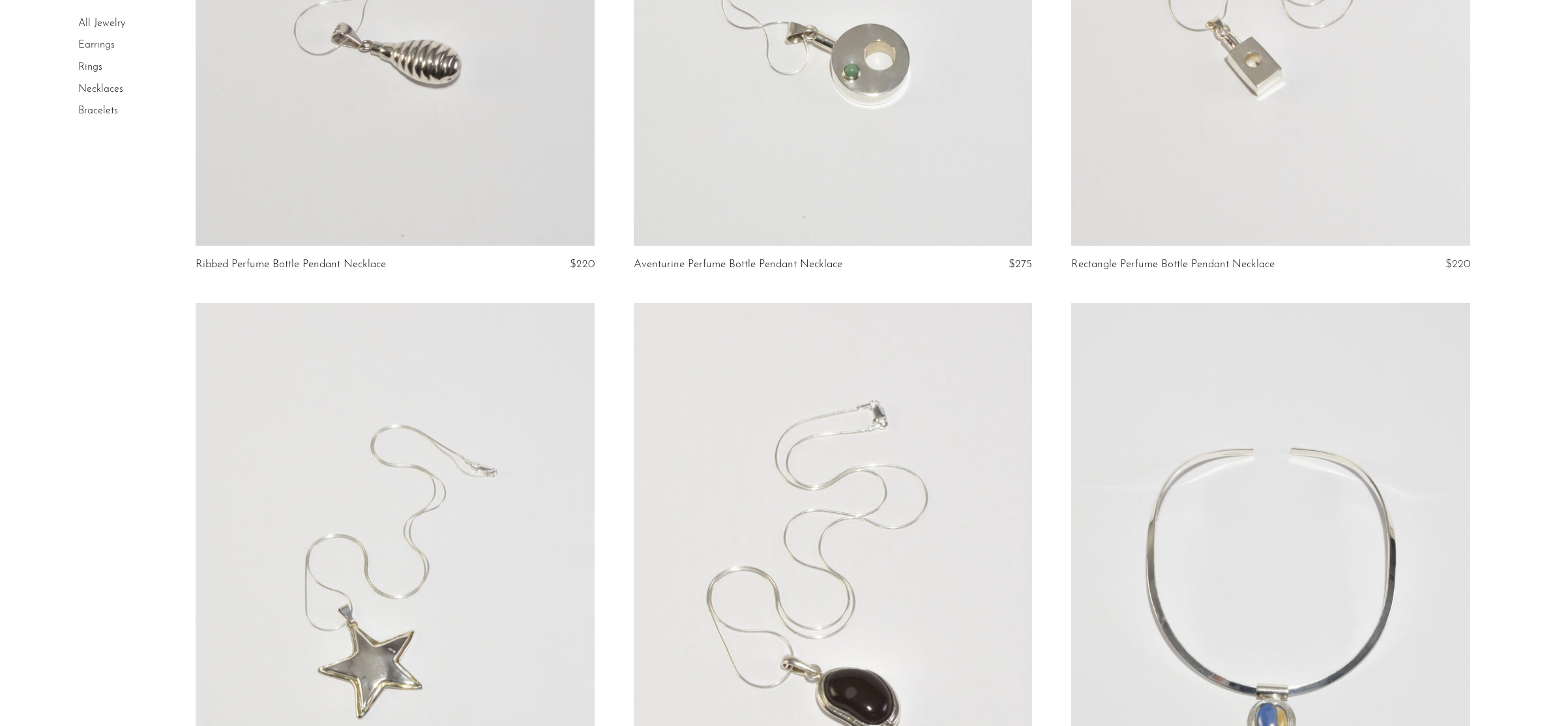
scroll to position [256, 0]
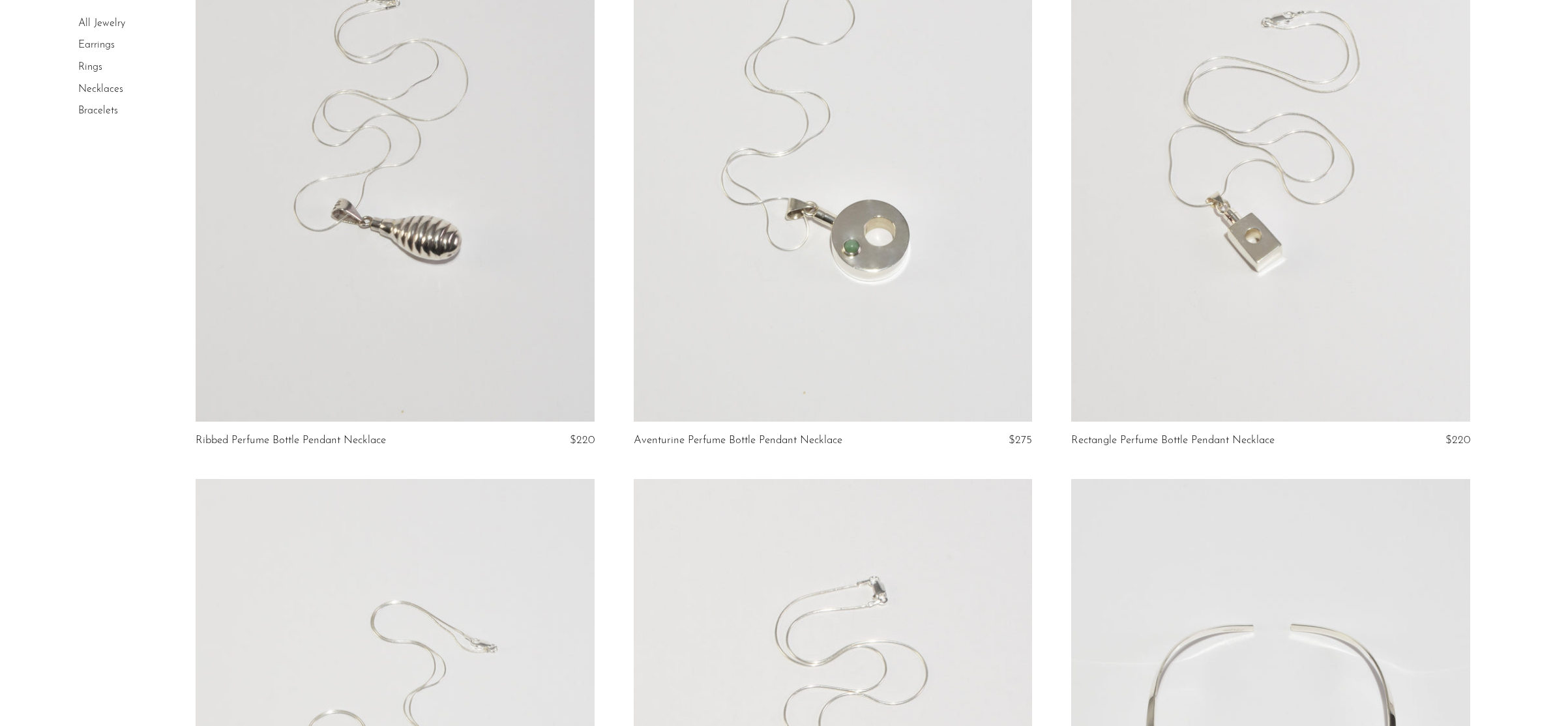
click at [1298, 279] on link at bounding box center [1270, 142] width 398 height 558
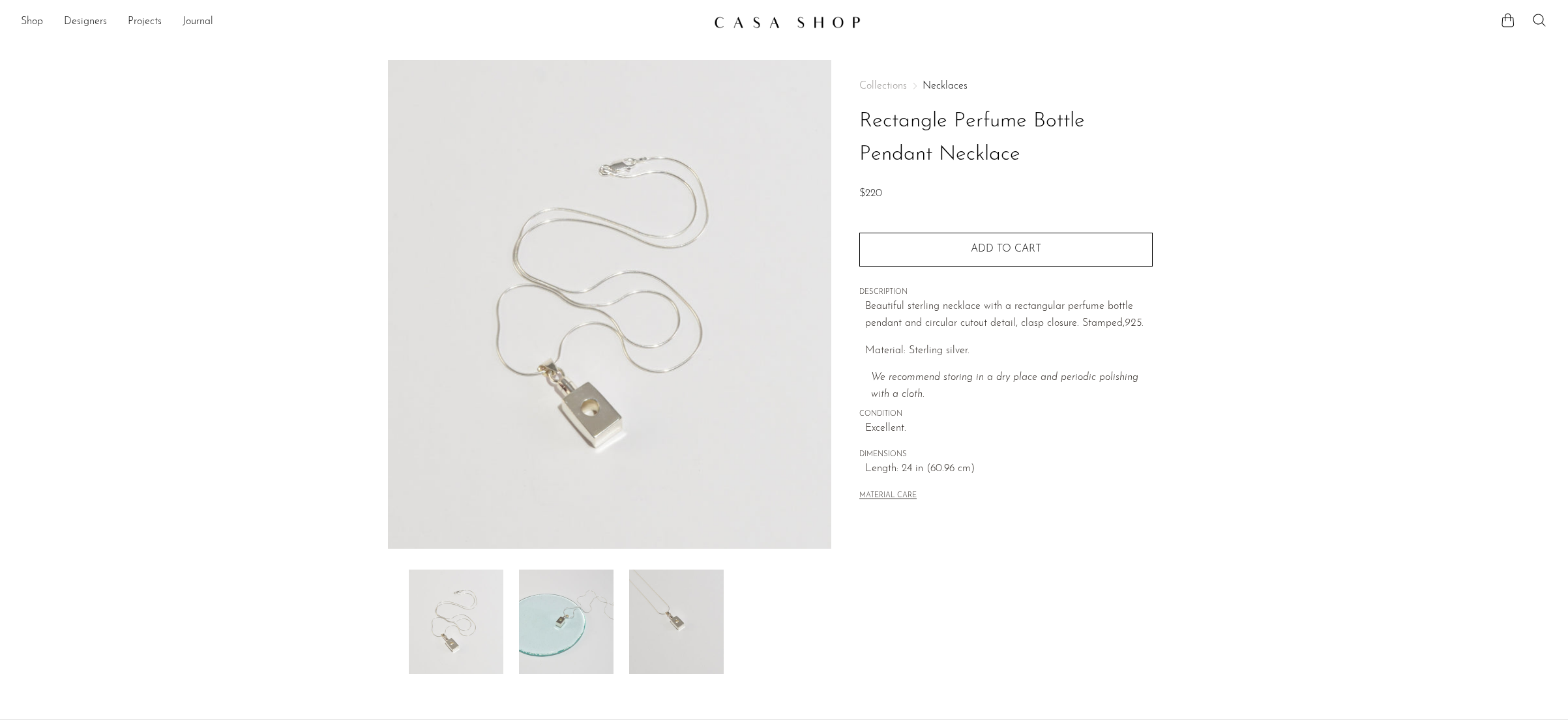
scroll to position [2, 0]
click at [678, 613] on img at bounding box center [676, 619] width 95 height 104
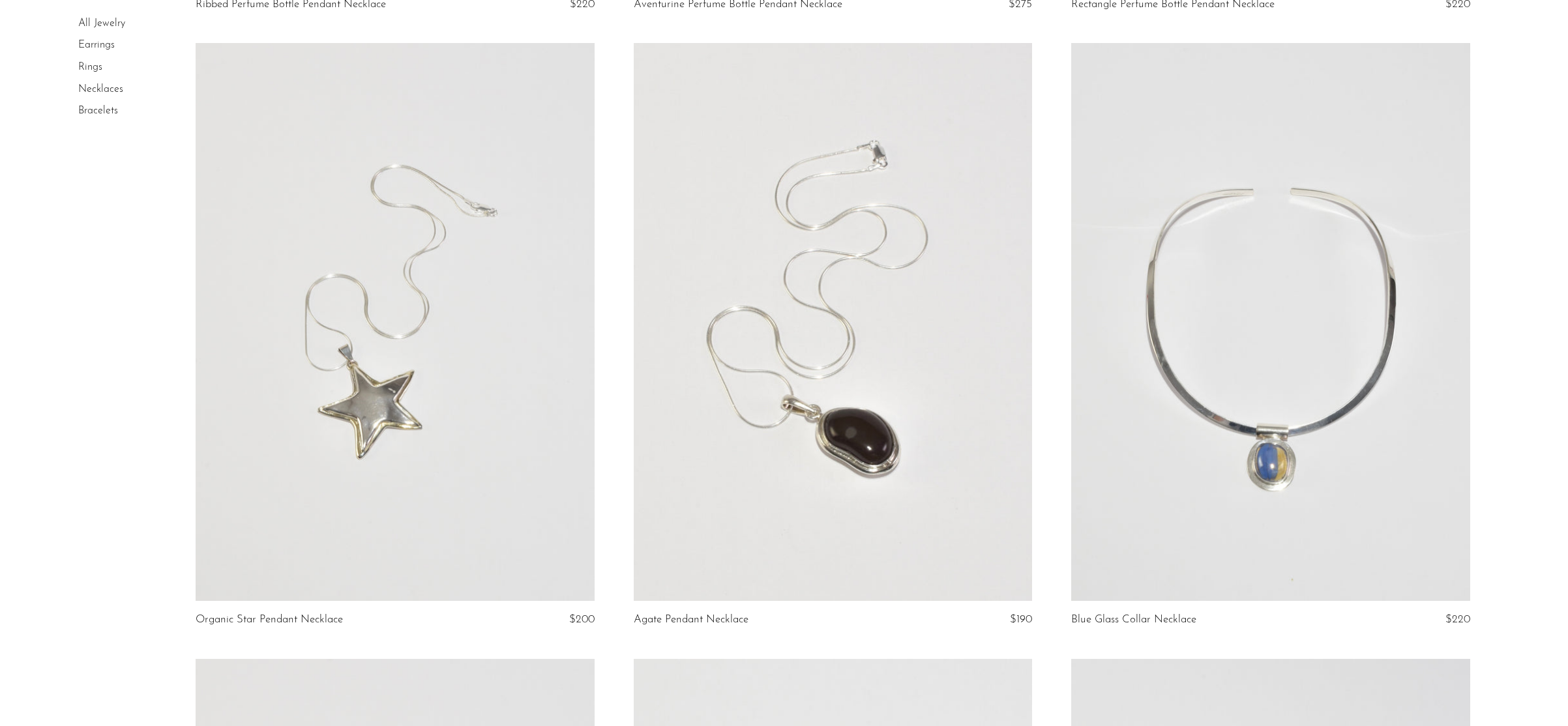
scroll to position [851, 0]
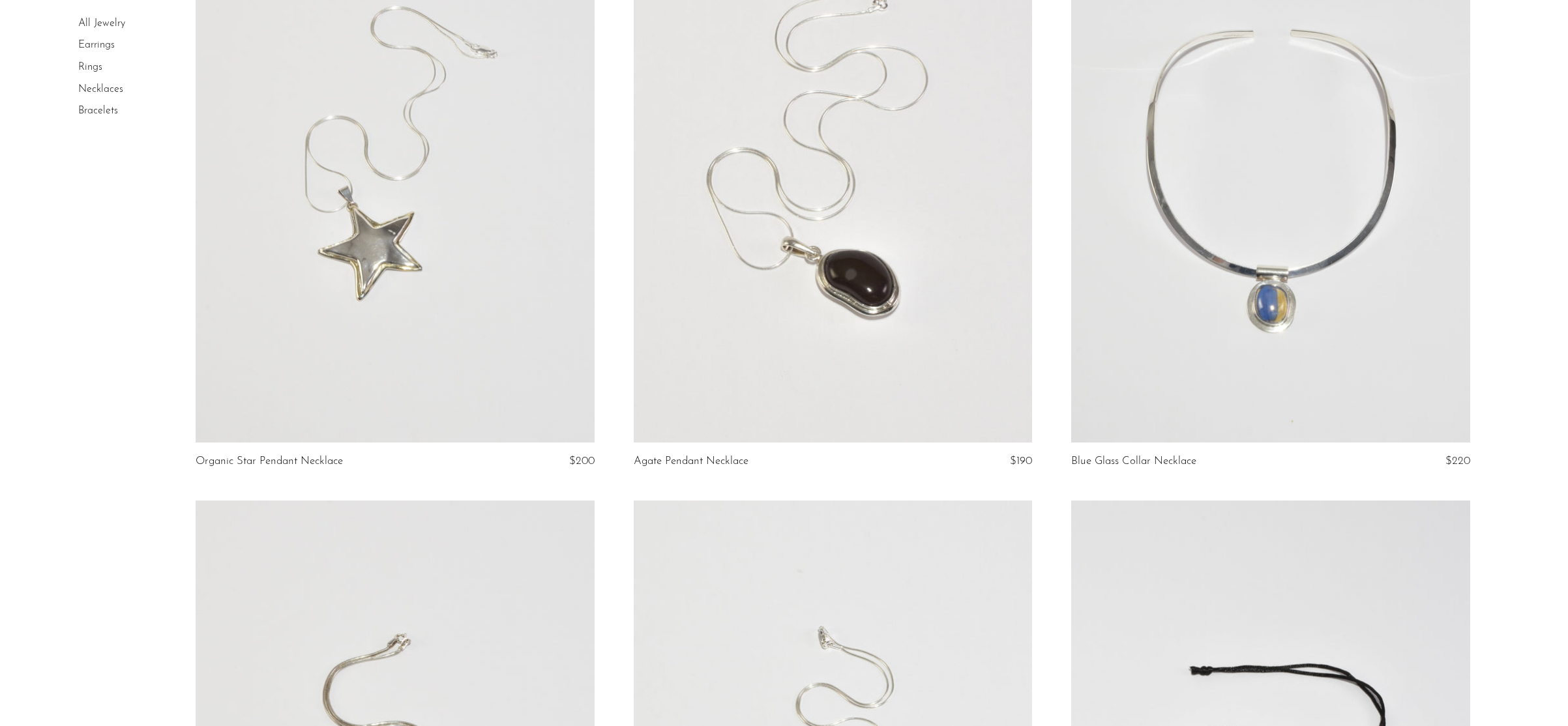
click at [844, 250] on link at bounding box center [833, 163] width 398 height 558
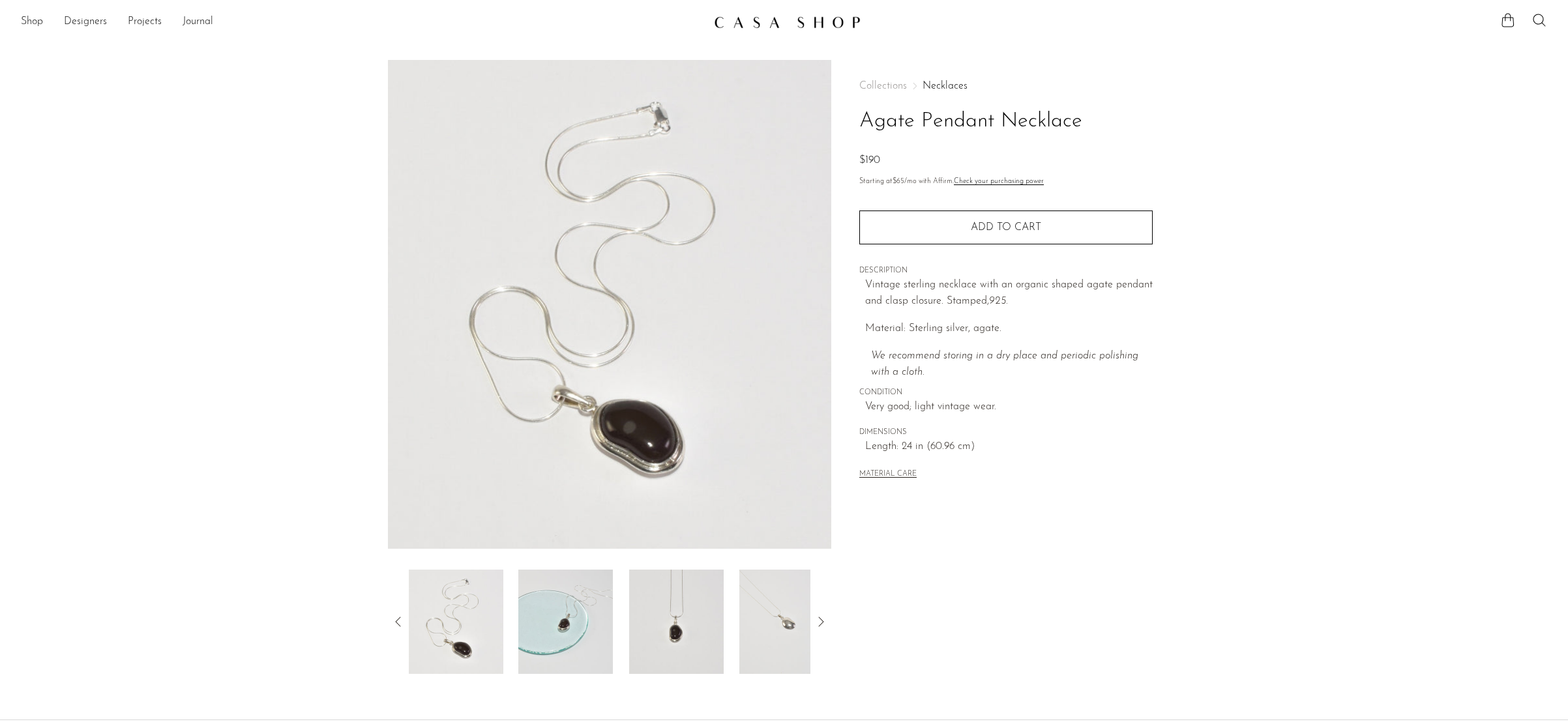
click at [822, 621] on icon at bounding box center [820, 621] width 16 height 16
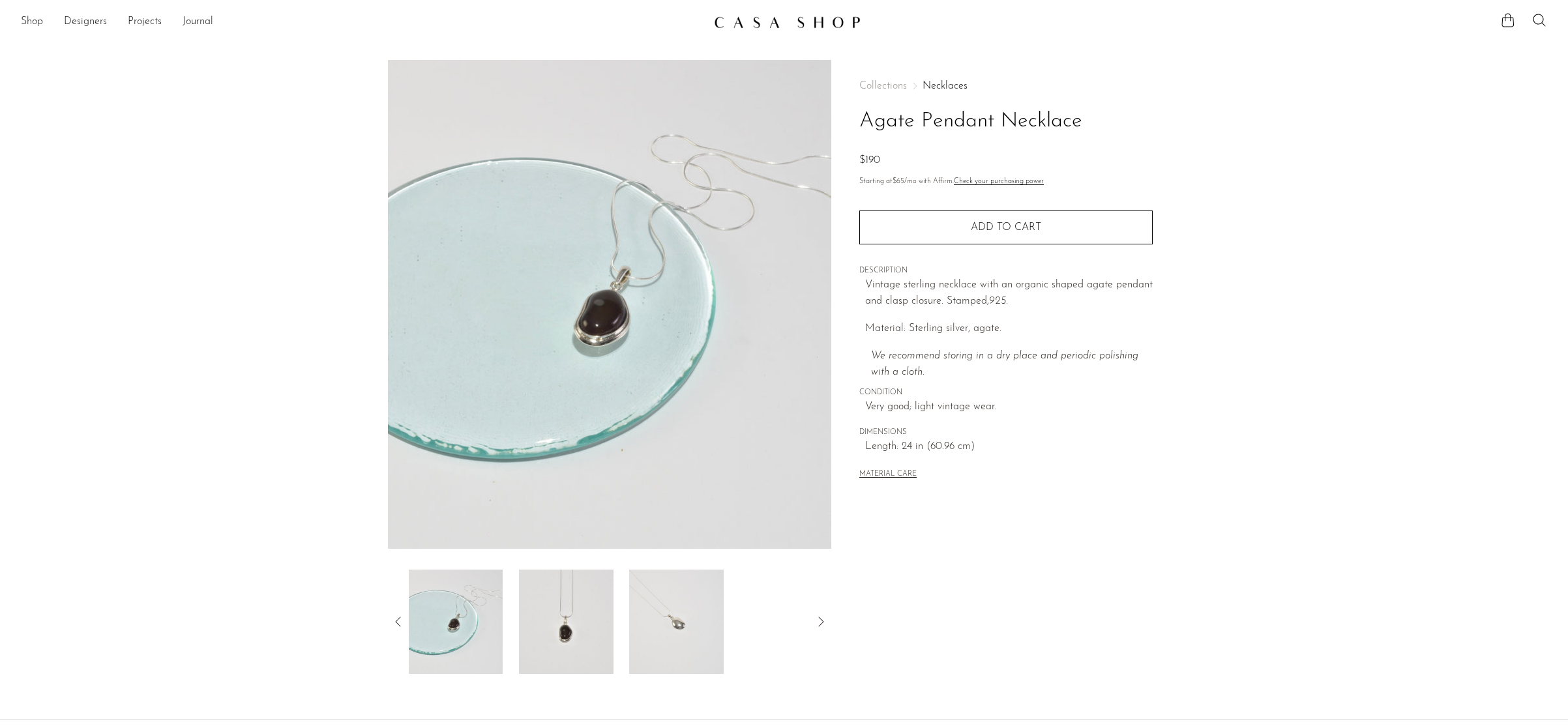
click at [665, 634] on img at bounding box center [676, 621] width 95 height 104
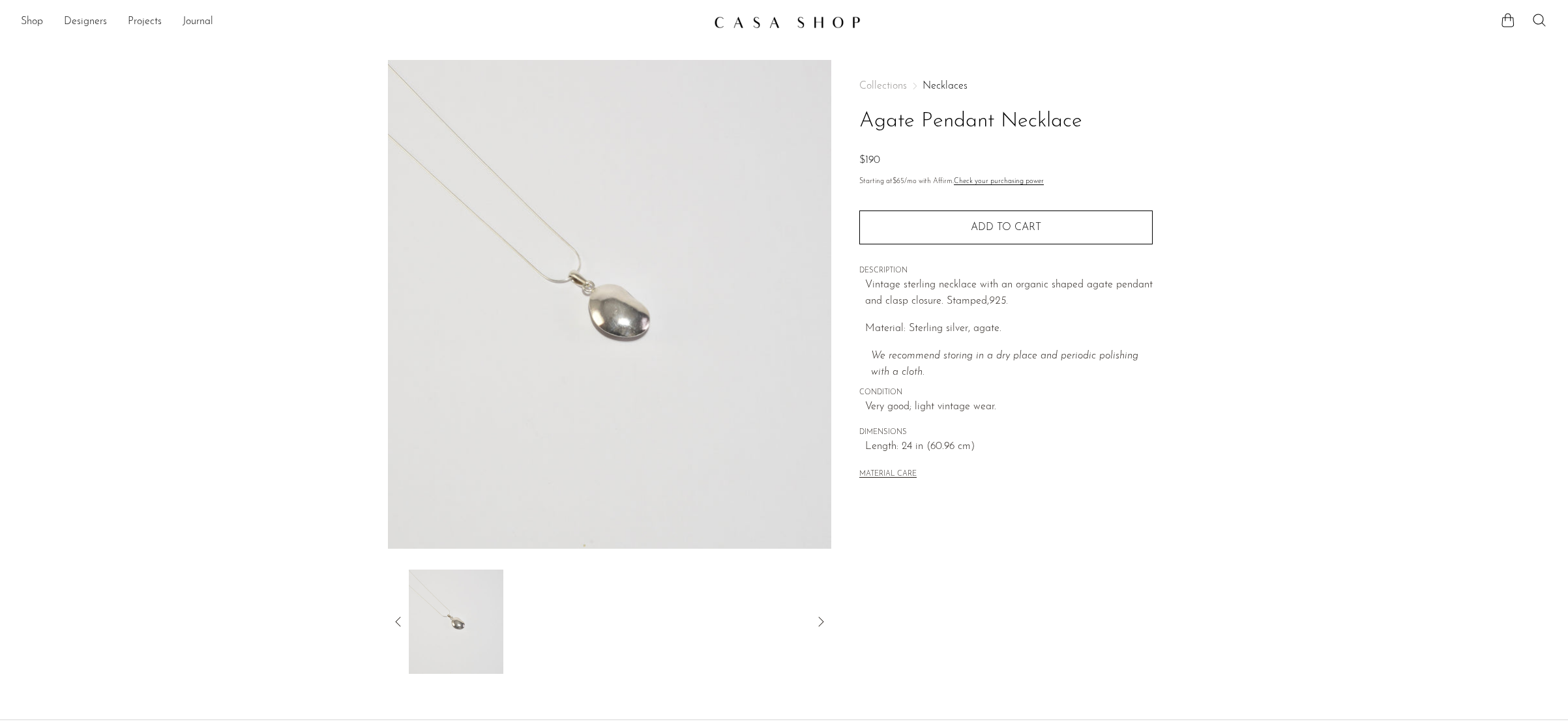
click at [392, 629] on icon at bounding box center [398, 621] width 16 height 16
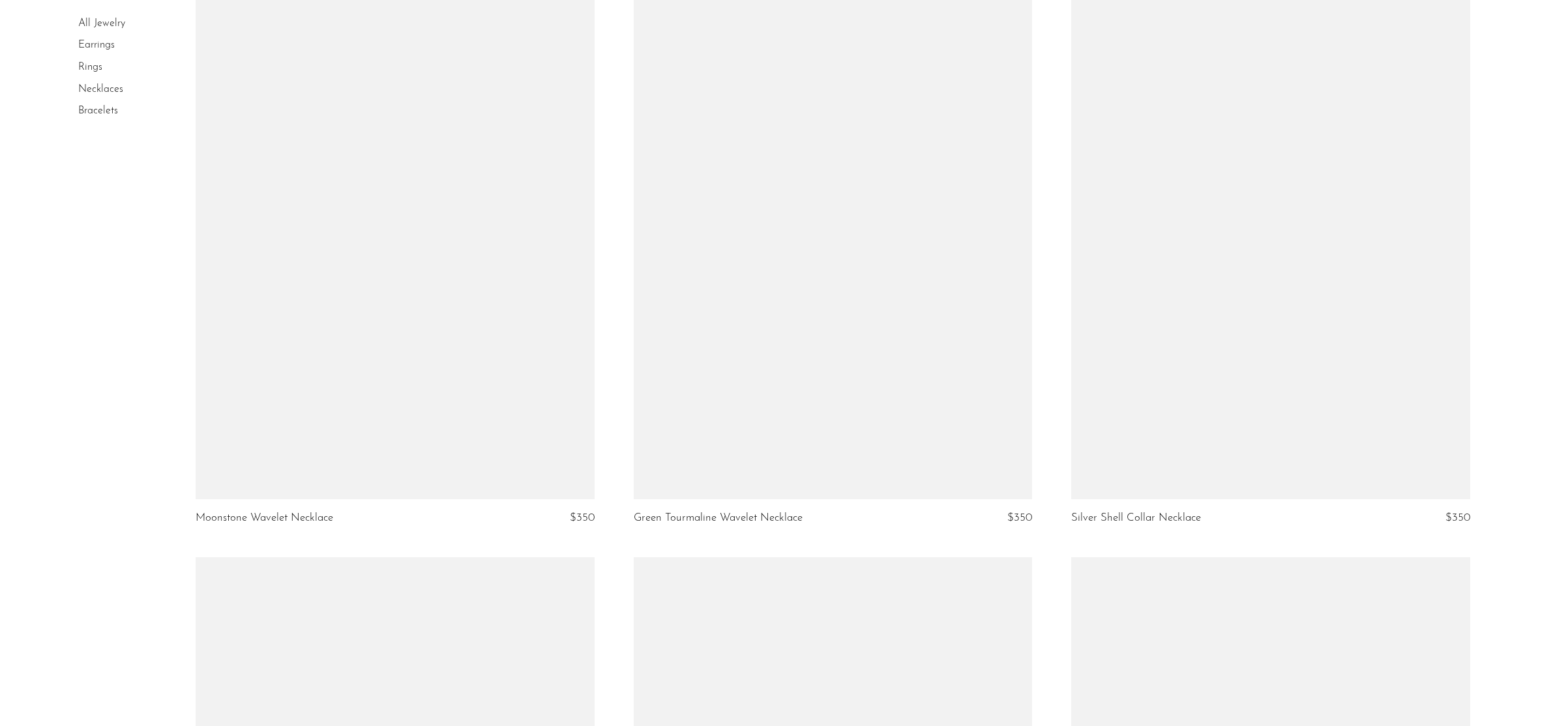
scroll to position [3924, 0]
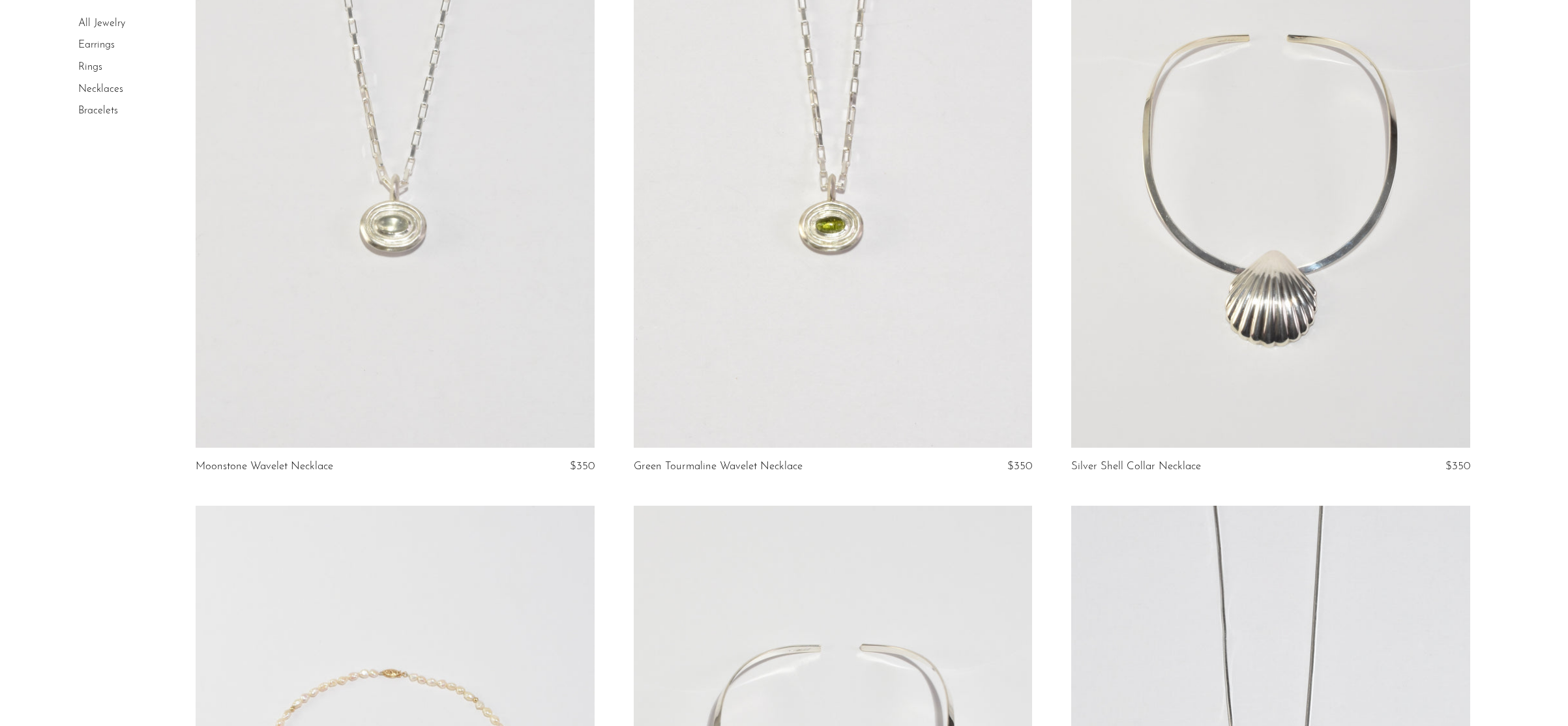
click at [789, 237] on link at bounding box center [833, 169] width 398 height 558
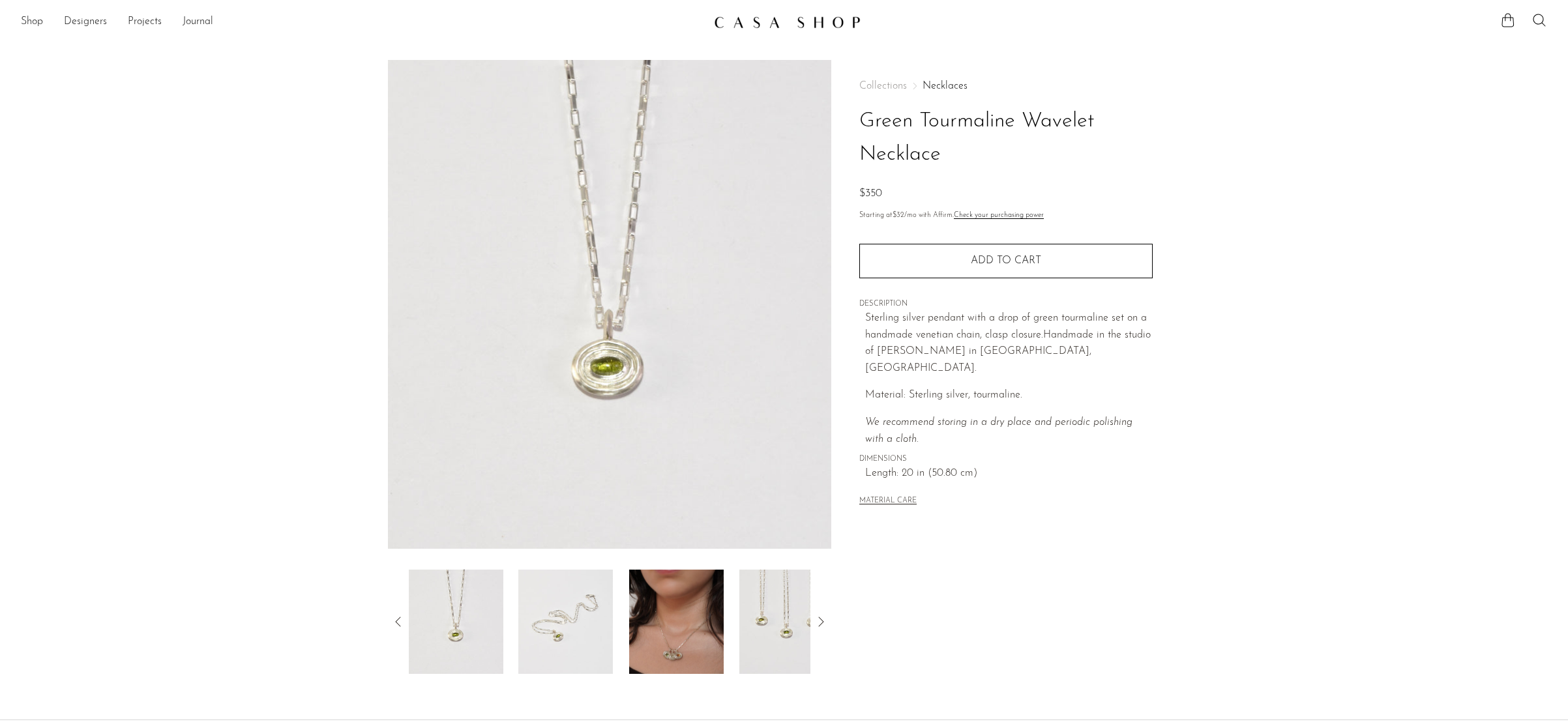
click at [688, 630] on img at bounding box center [676, 621] width 95 height 104
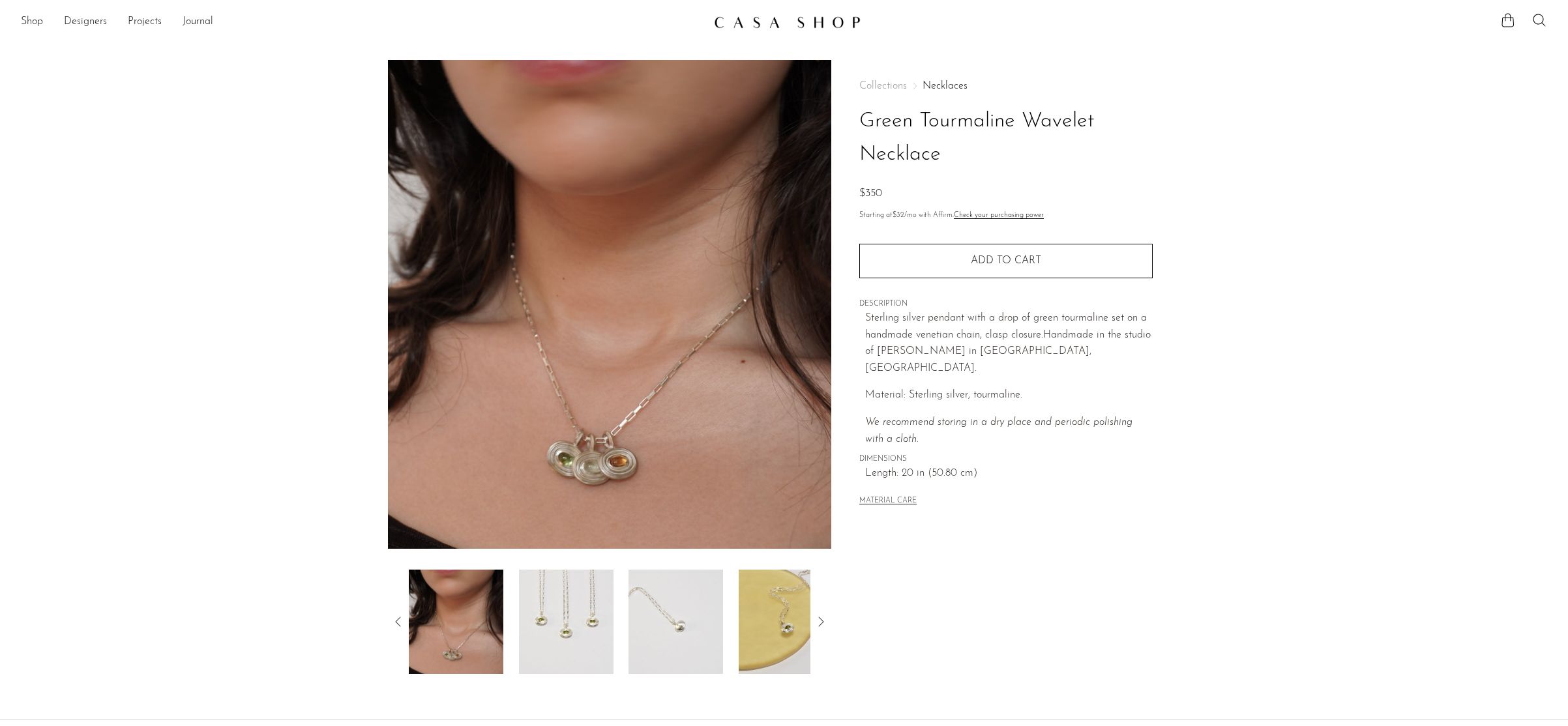
click at [561, 630] on img at bounding box center [566, 621] width 95 height 104
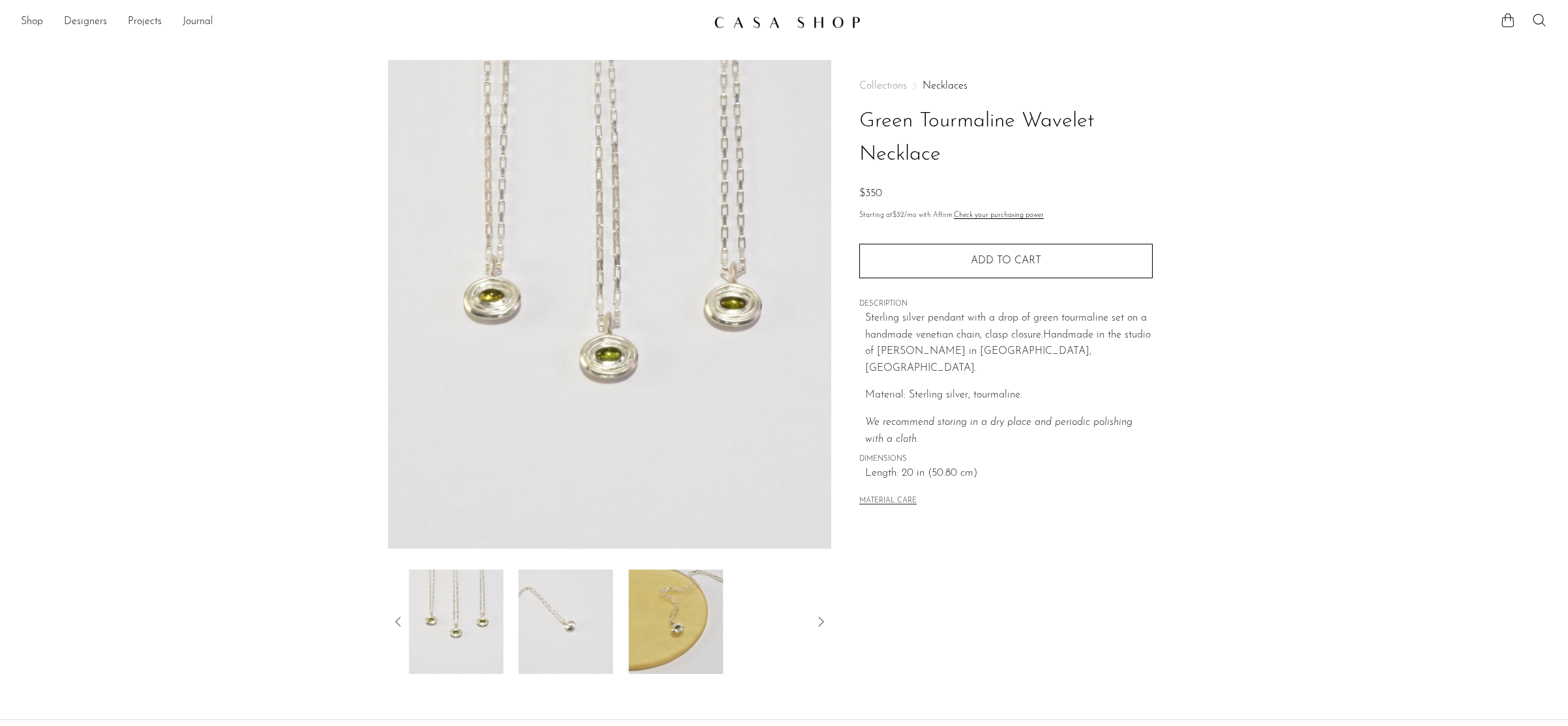
click at [592, 624] on img at bounding box center [566, 621] width 95 height 104
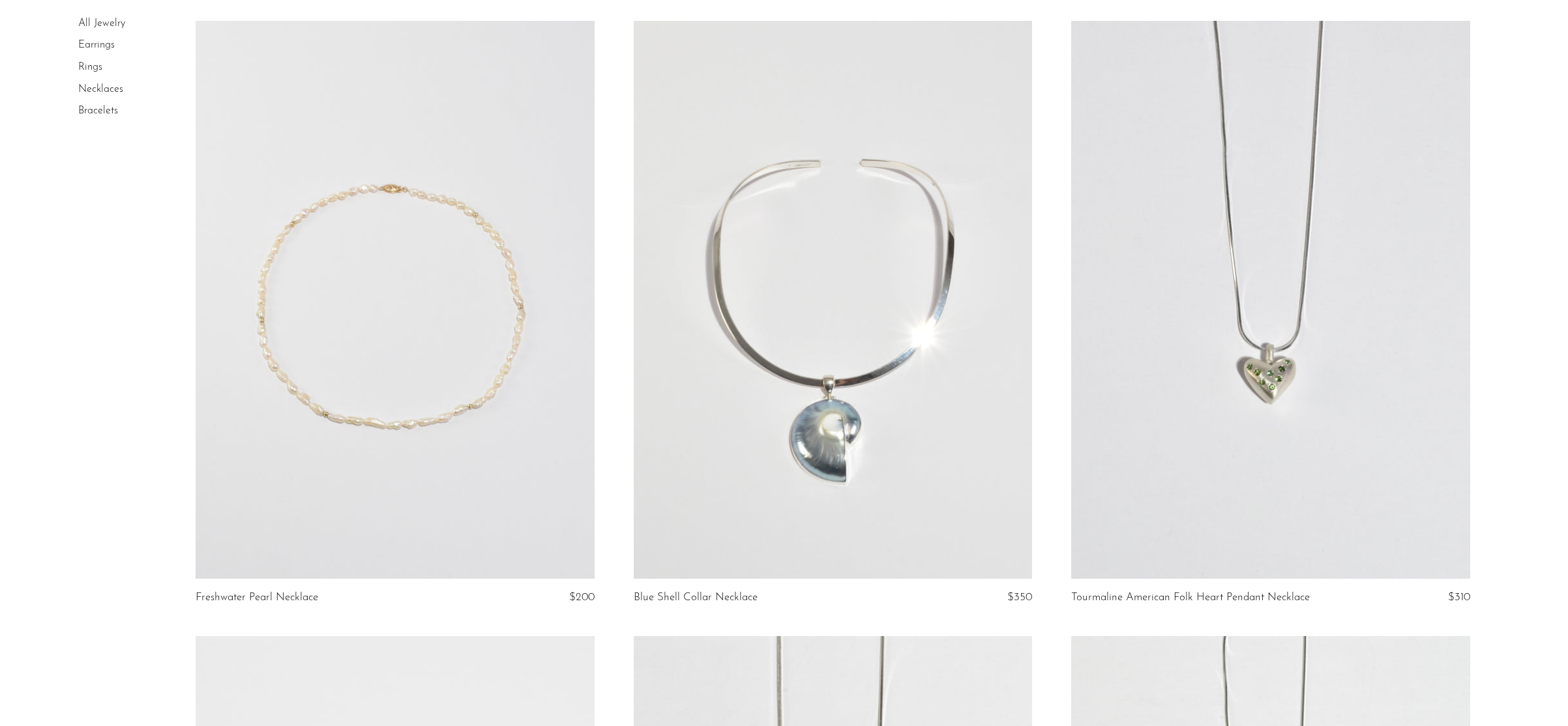
scroll to position [4421, 0]
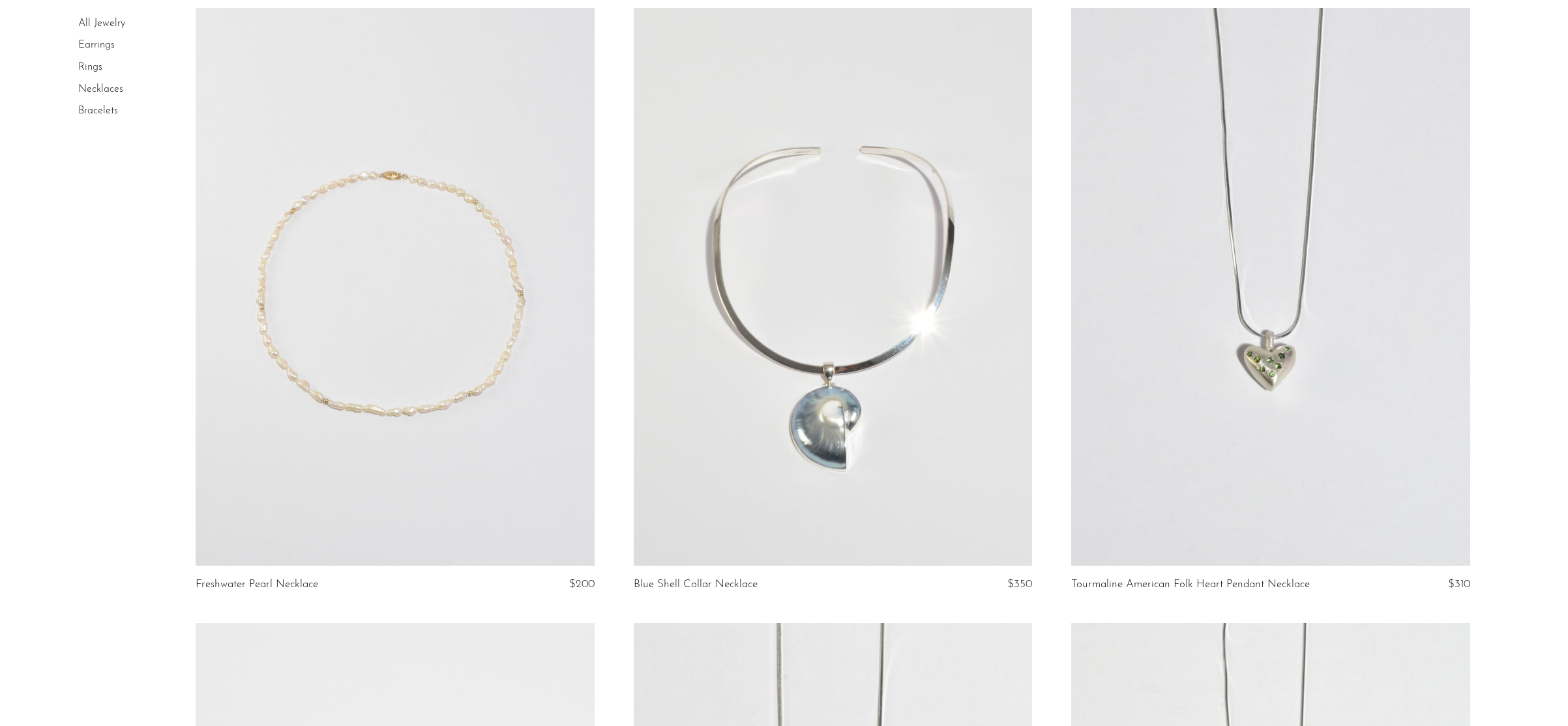
click at [1230, 279] on link at bounding box center [1270, 286] width 398 height 558
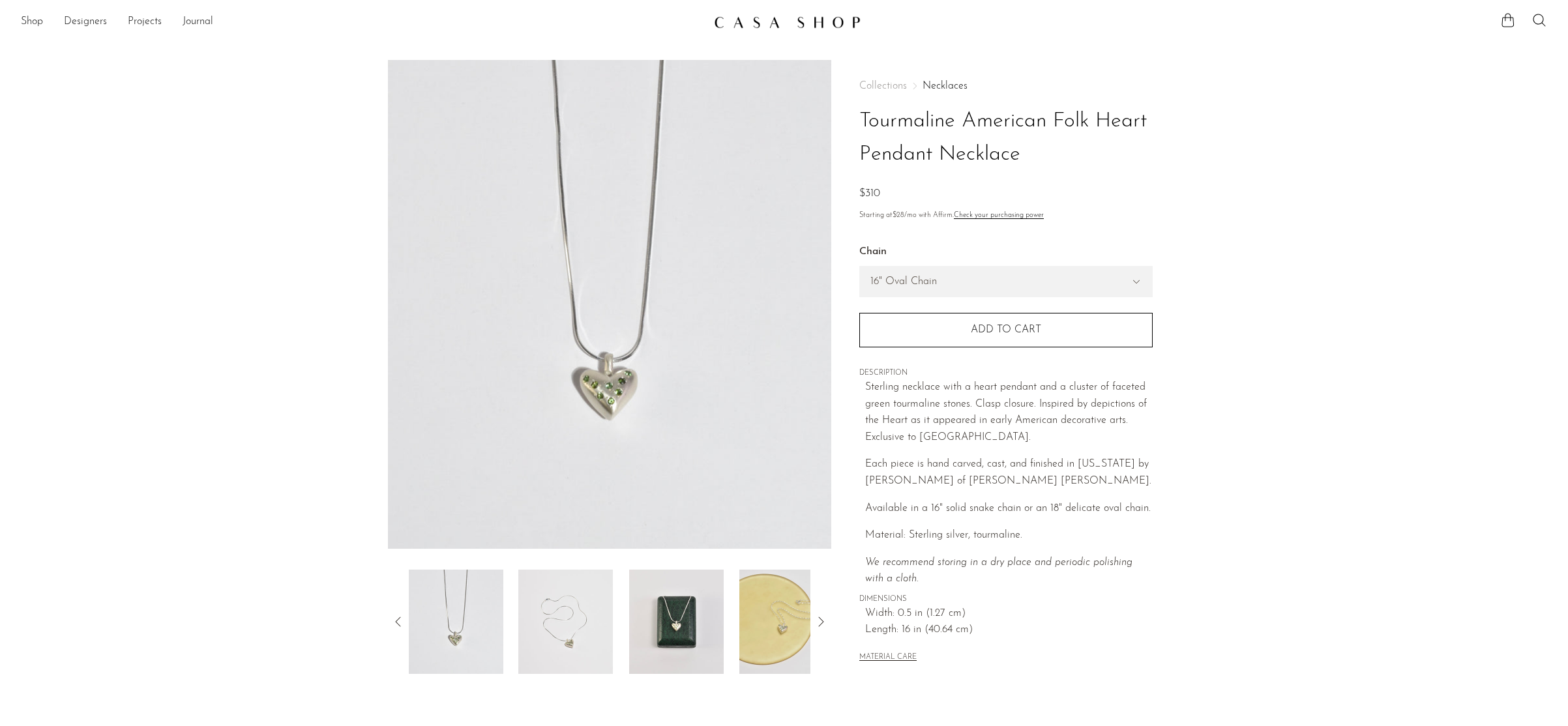
click at [819, 620] on icon at bounding box center [820, 621] width 16 height 16
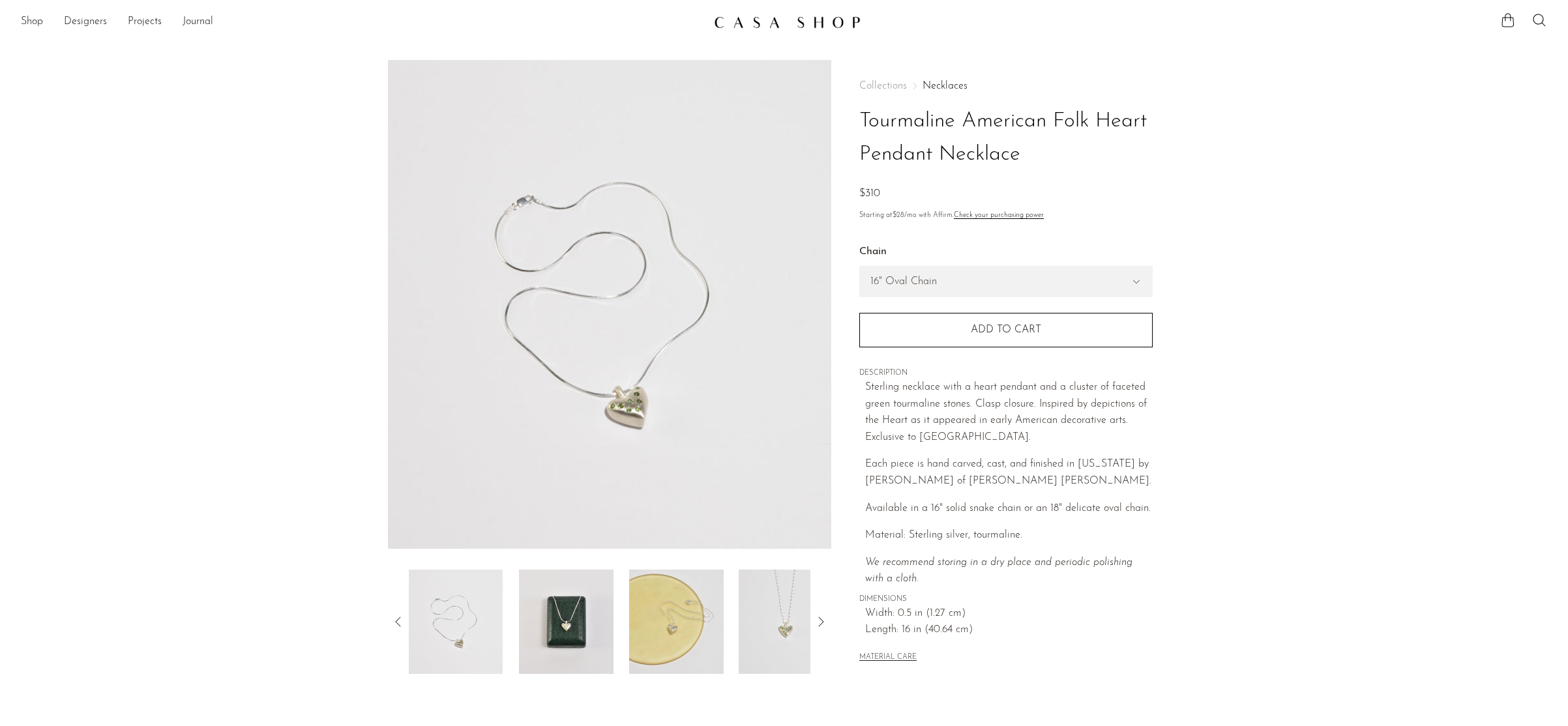
click at [824, 624] on icon at bounding box center [820, 621] width 16 height 16
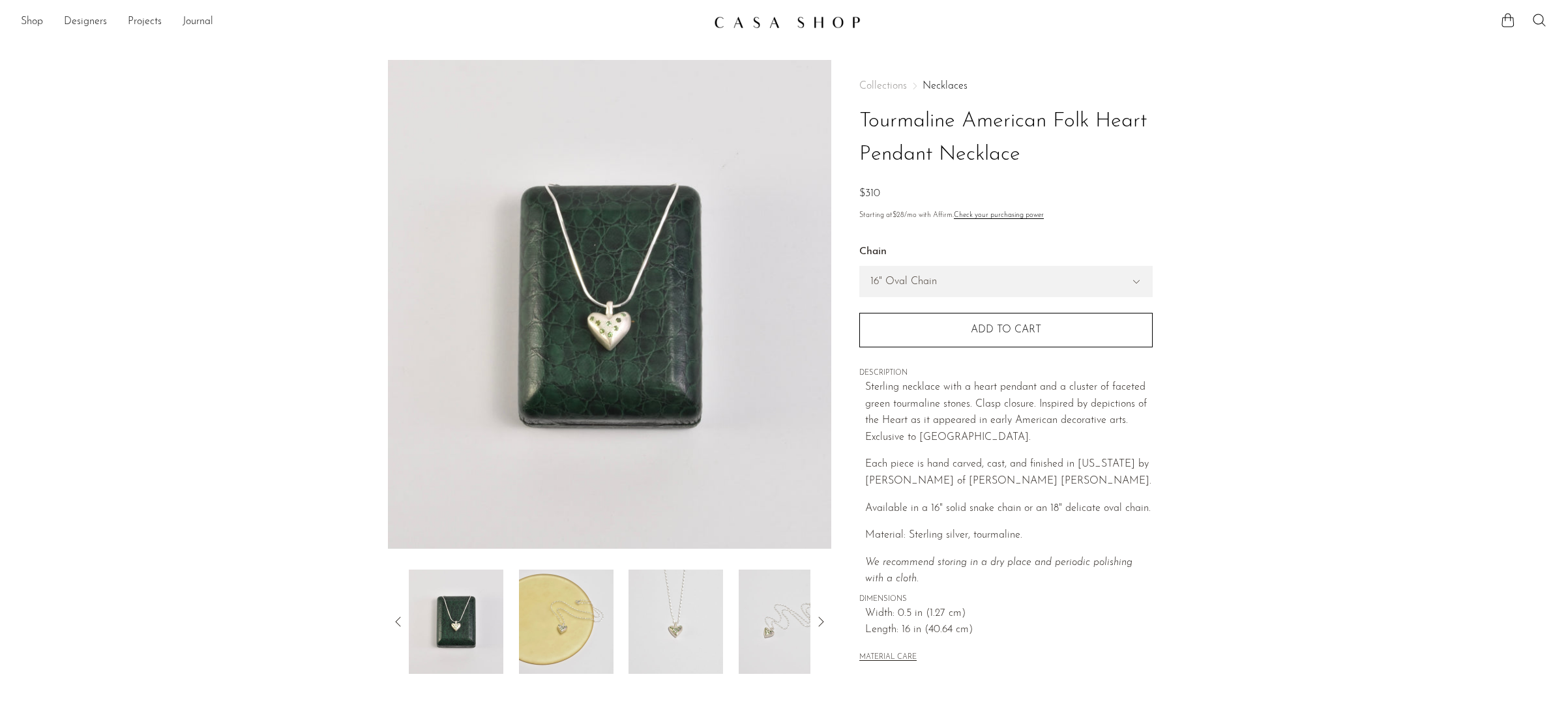
click at [826, 622] on icon at bounding box center [820, 621] width 16 height 16
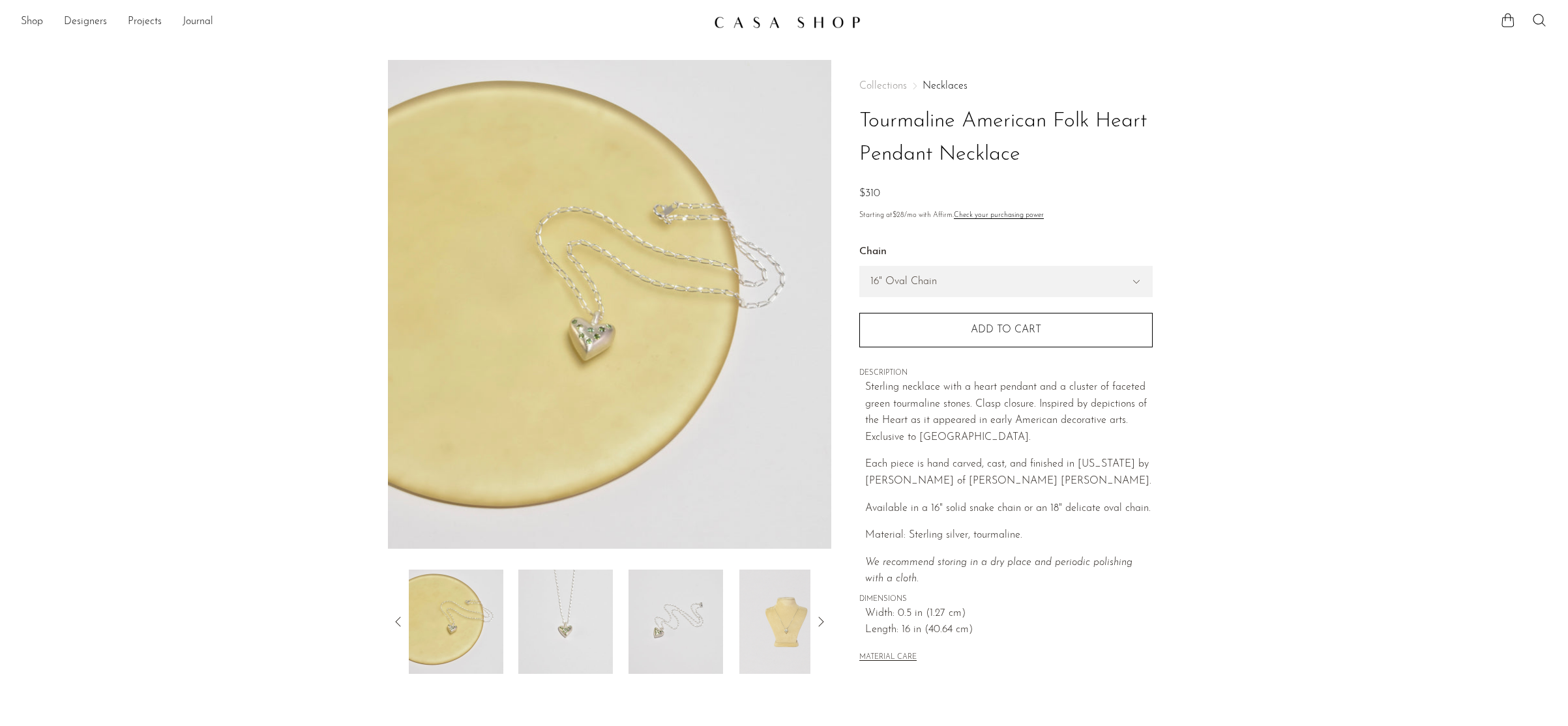
click at [783, 607] on img at bounding box center [787, 621] width 95 height 104
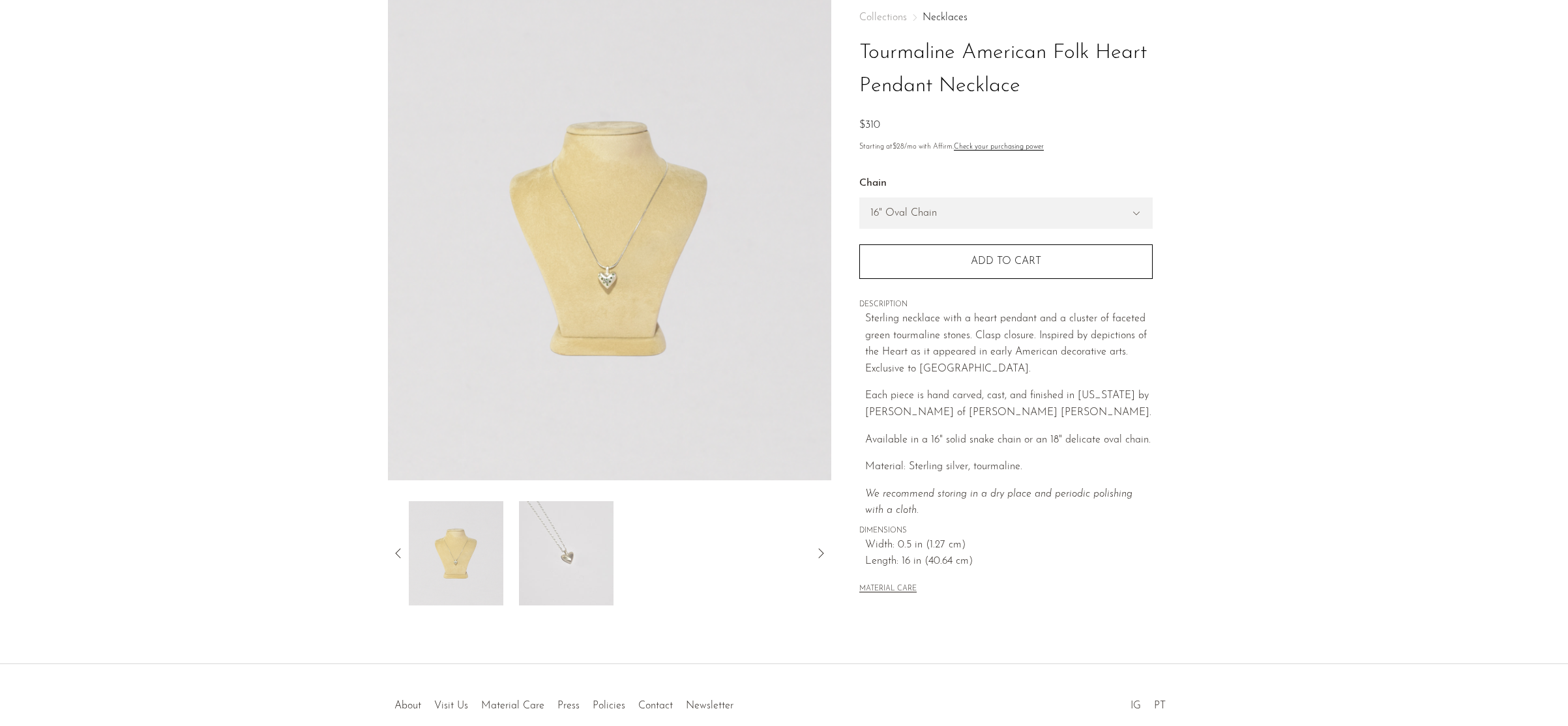
scroll to position [74, 0]
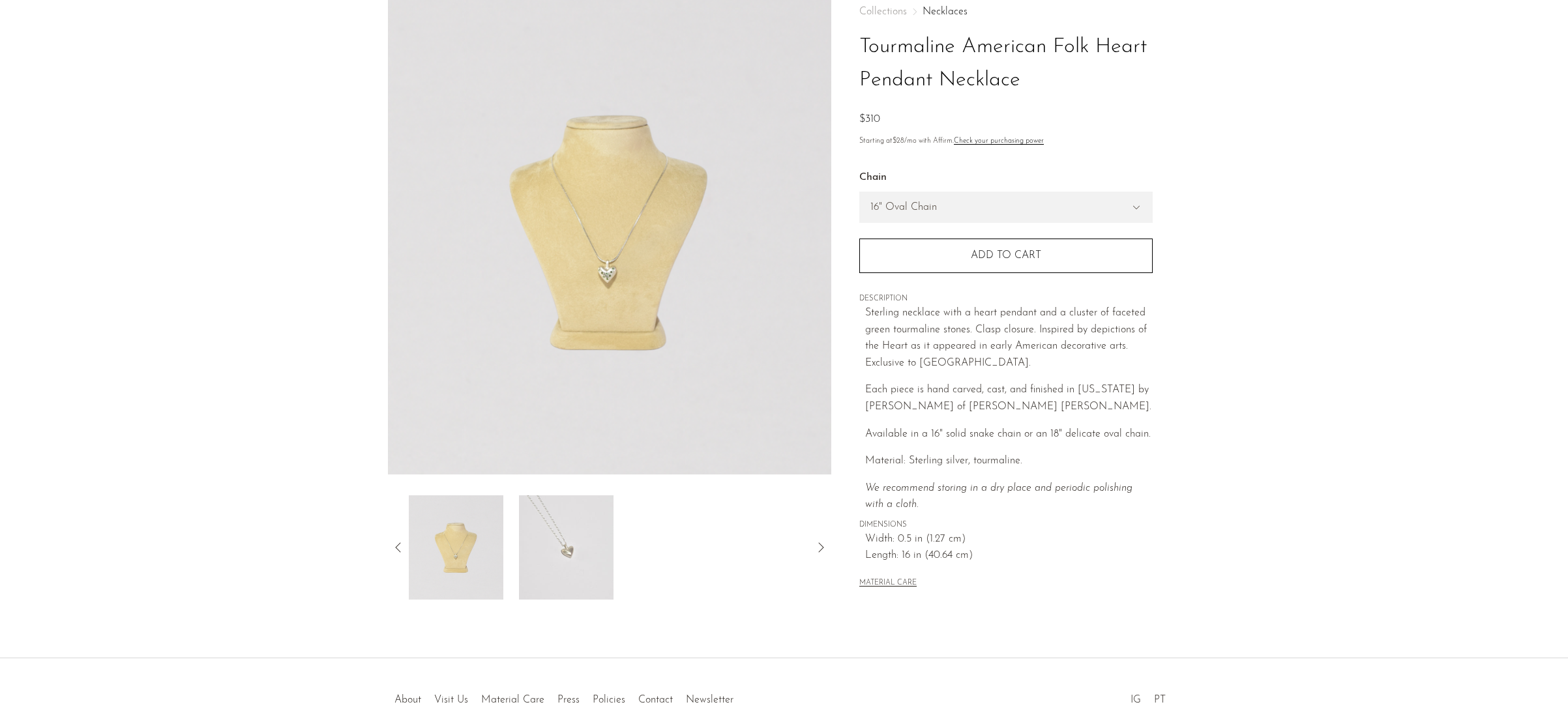
click at [399, 544] on icon at bounding box center [398, 547] width 16 height 16
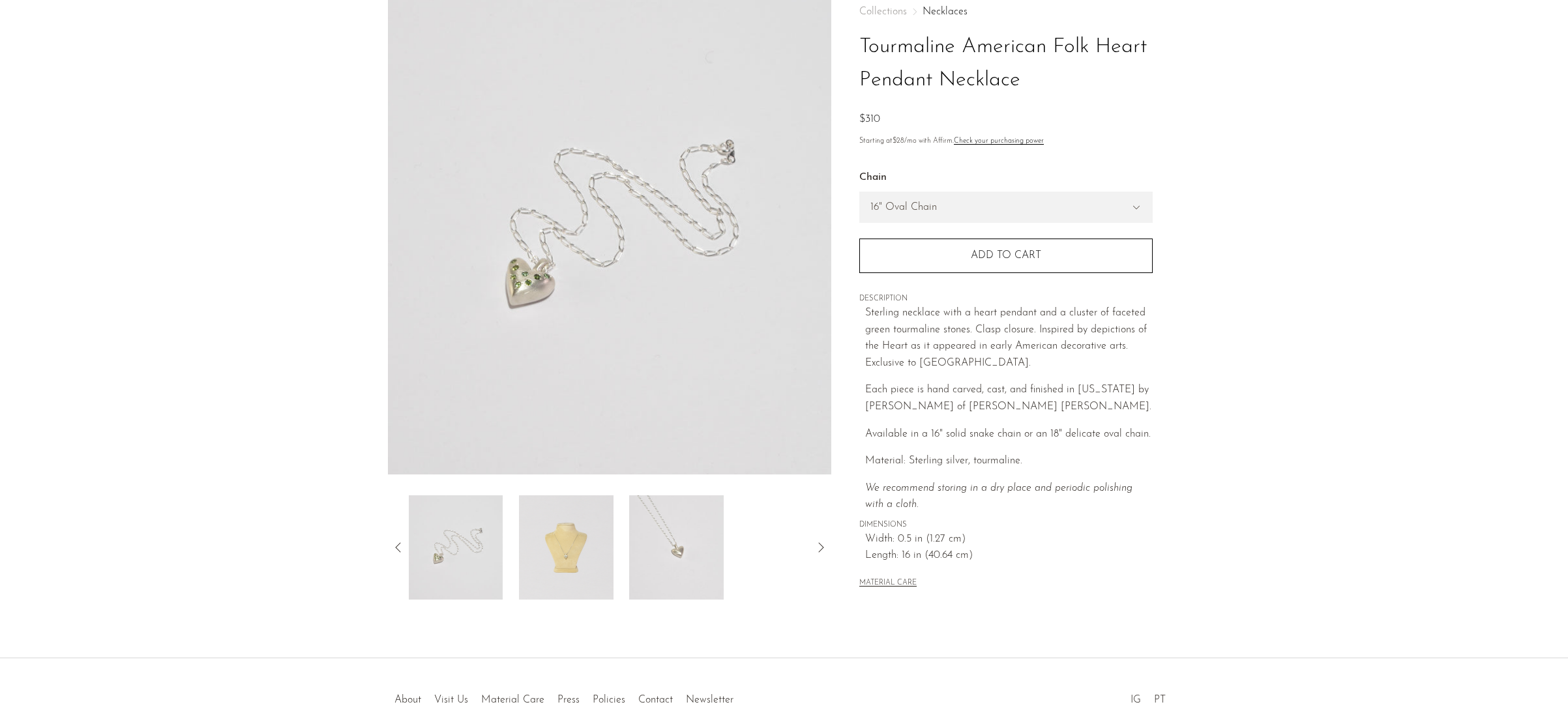
click at [392, 545] on icon at bounding box center [398, 547] width 16 height 16
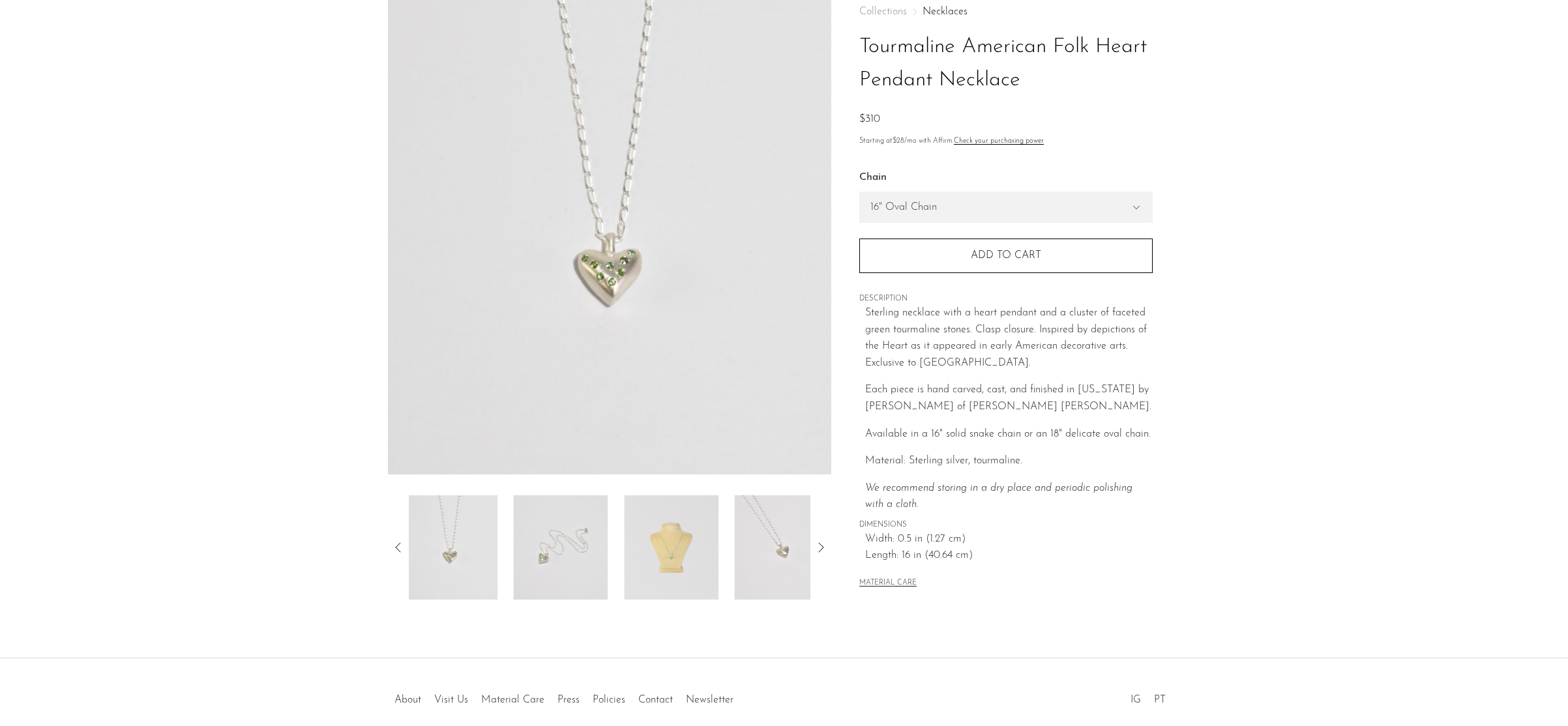
click at [392, 545] on icon at bounding box center [398, 547] width 16 height 16
